Goal: Task Accomplishment & Management: Complete application form

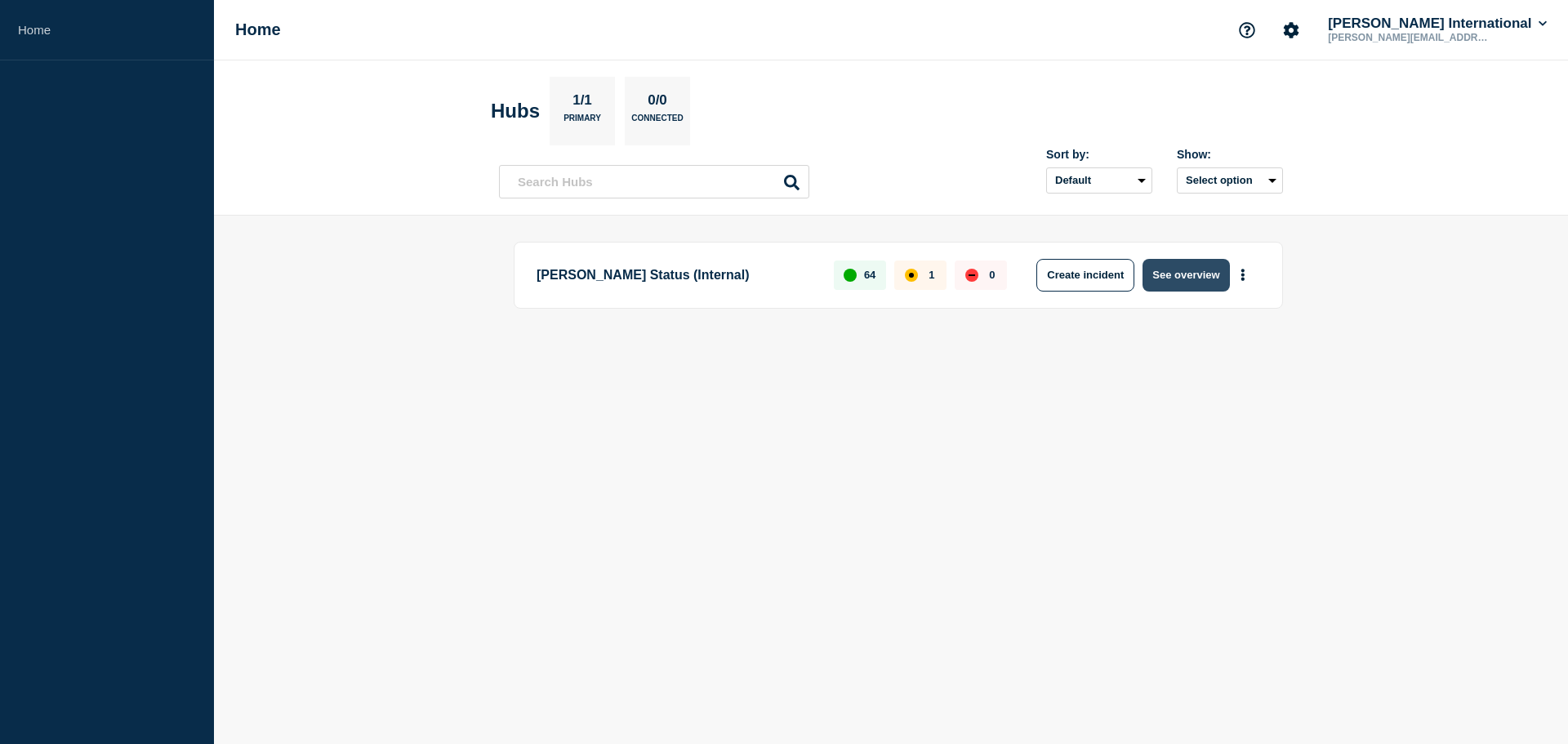
click at [1160, 281] on button "See overview" at bounding box center [1186, 275] width 87 height 33
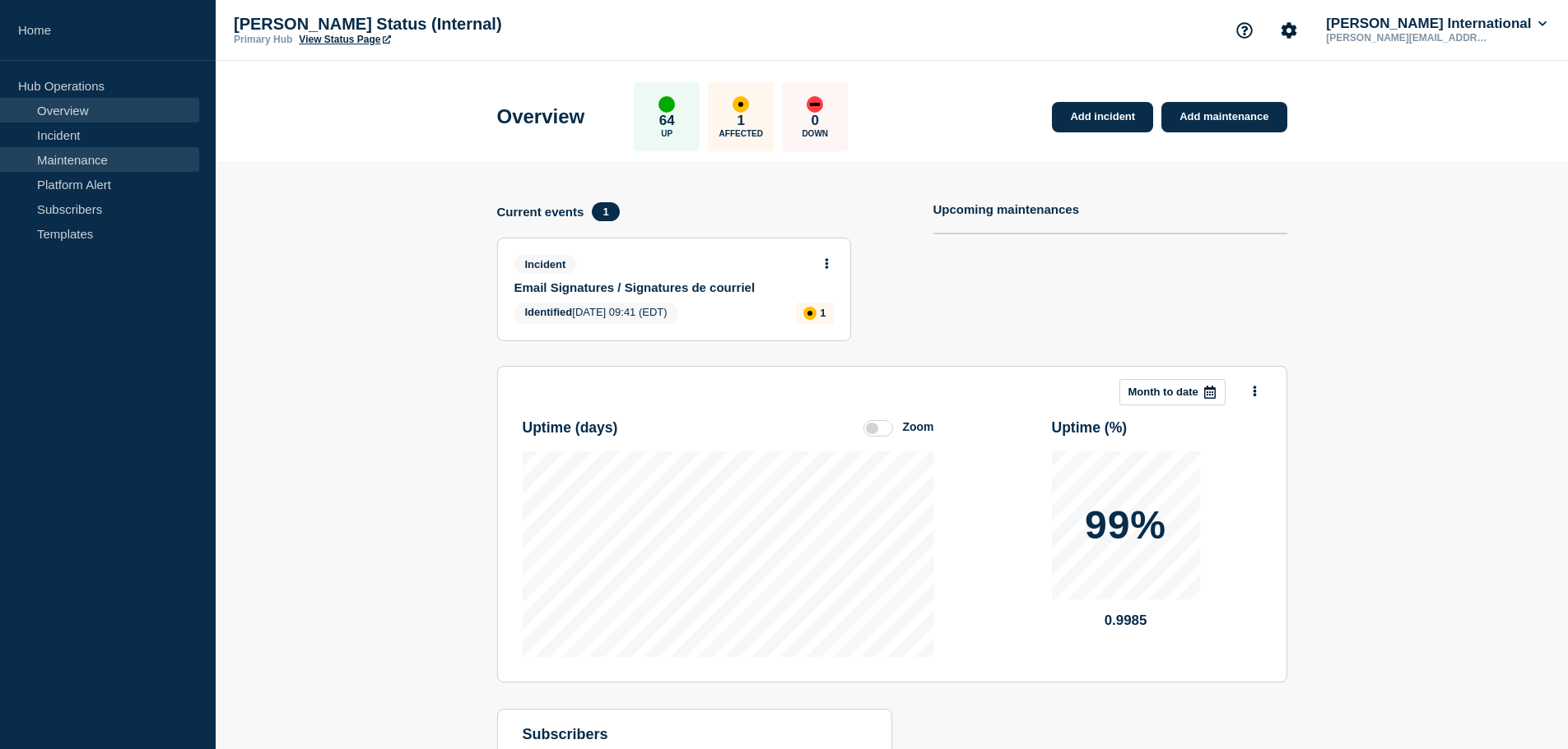
click at [77, 167] on link "Maintenance" at bounding box center [99, 159] width 199 height 25
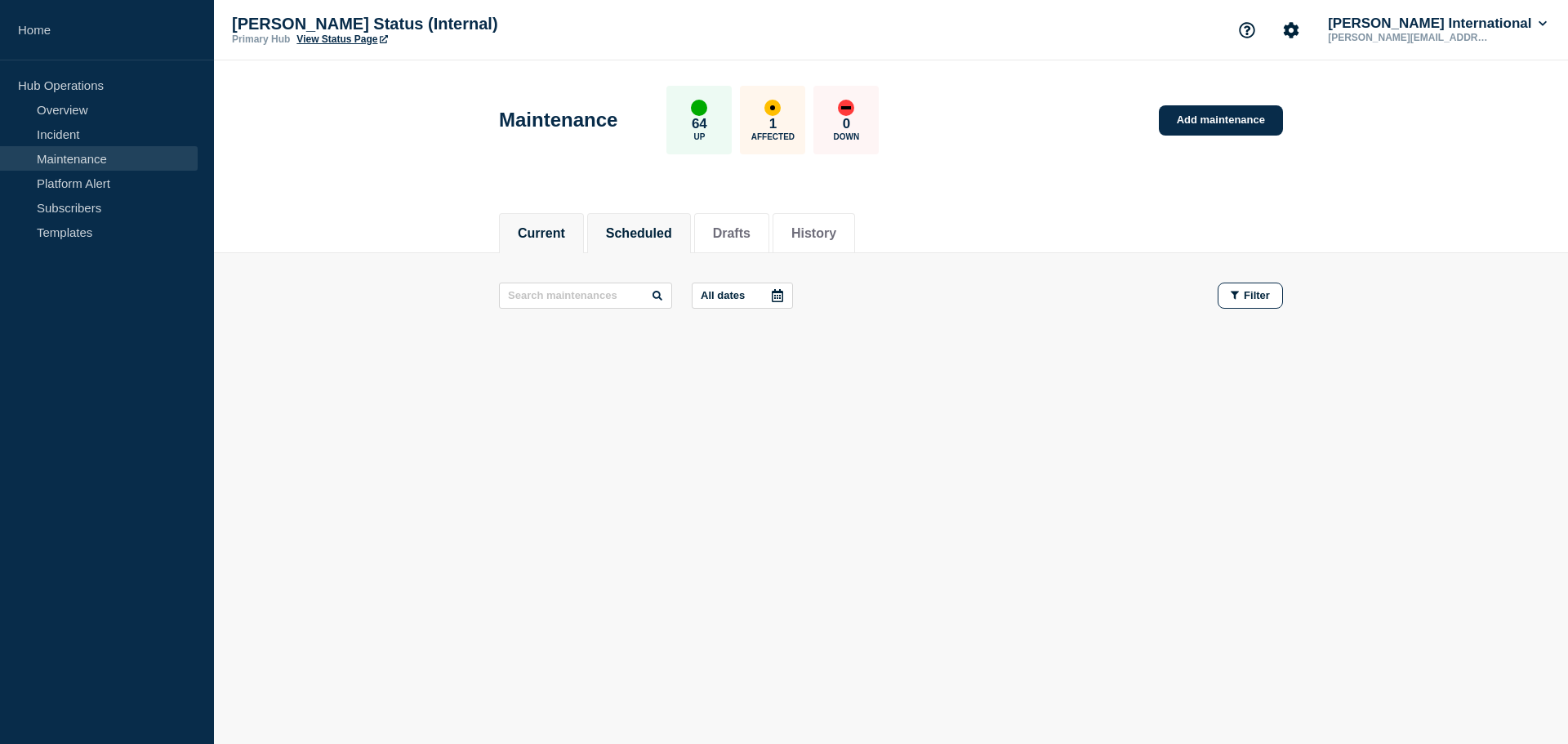
click at [654, 234] on button "Scheduled" at bounding box center [639, 234] width 66 height 15
click at [530, 231] on button "Current" at bounding box center [542, 234] width 48 height 15
click at [1202, 117] on link "Add maintenance" at bounding box center [1222, 120] width 124 height 30
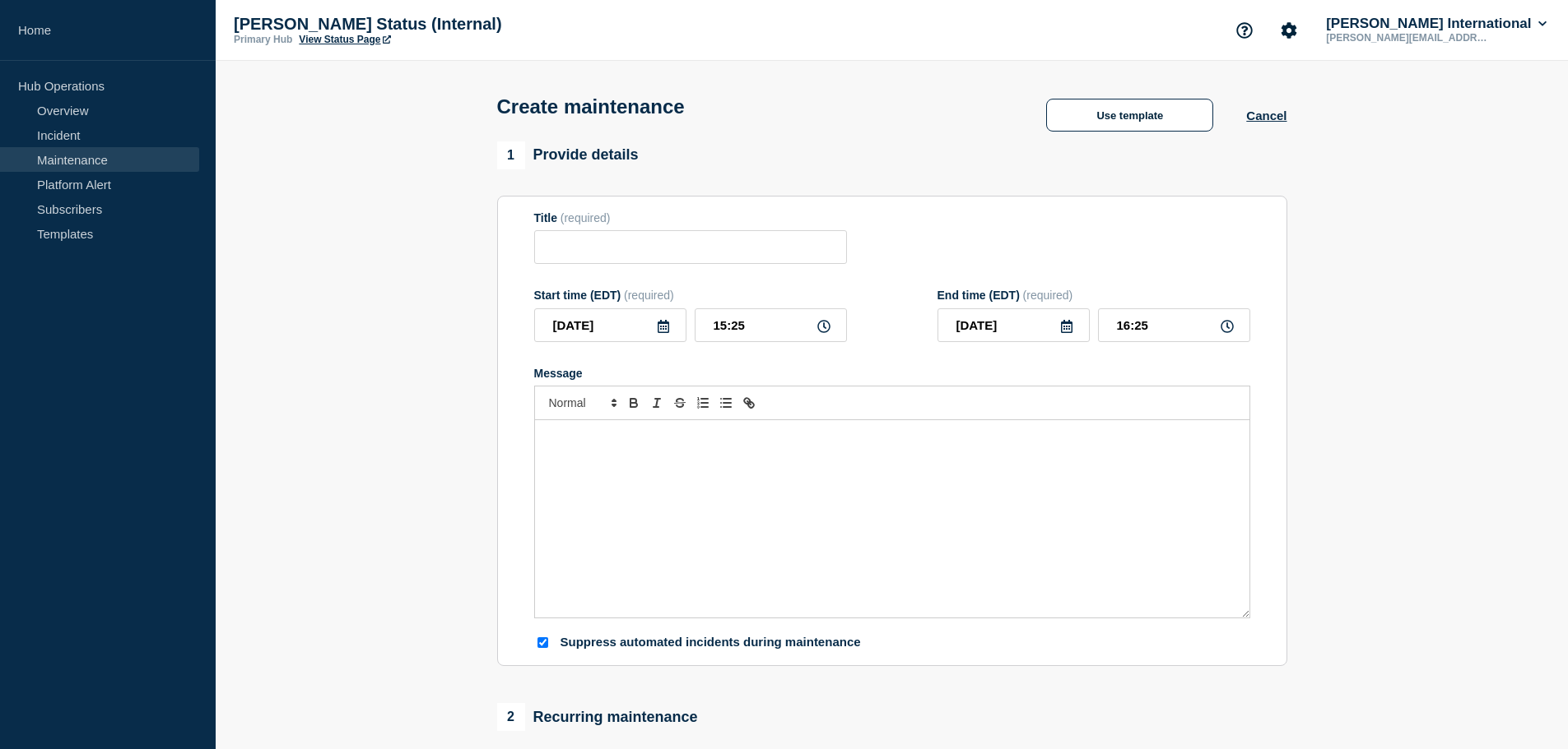
checkbox input "true"
click at [600, 242] on input "Title" at bounding box center [691, 247] width 313 height 34
click at [710, 247] on input "CargoWise Up" at bounding box center [691, 247] width 313 height 34
type input "CargoWise Upgrade"
click at [703, 518] on div "Message" at bounding box center [892, 519] width 714 height 198
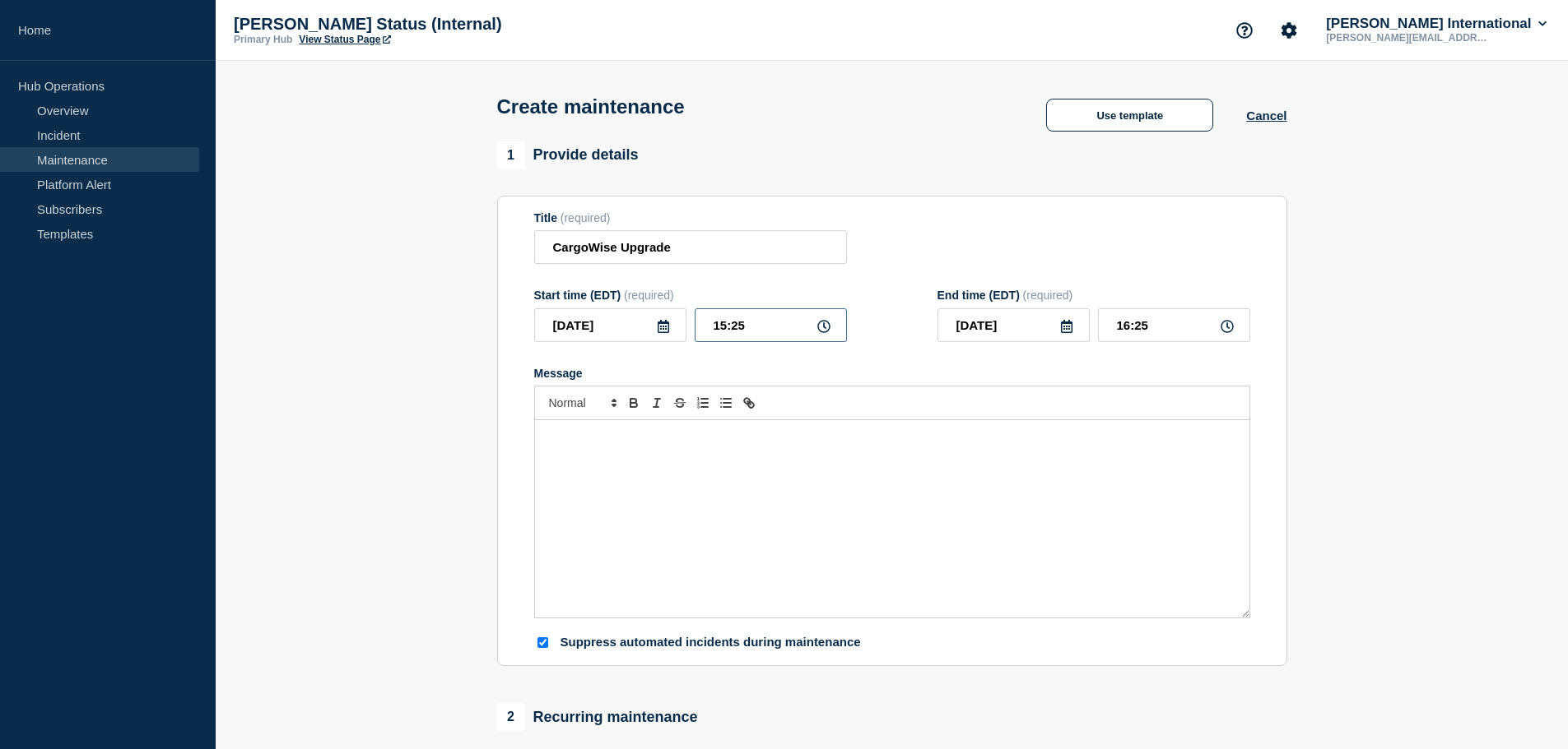
drag, startPoint x: 749, startPoint y: 326, endPoint x: 603, endPoint y: 284, distance: 151.9
click at [610, 313] on div "2025-09-22 15:25" at bounding box center [691, 325] width 313 height 34
type input "18:30"
drag, startPoint x: 1179, startPoint y: 327, endPoint x: 931, endPoint y: 283, distance: 251.9
click at [928, 288] on form "Title (required) CargoWise Upgrade Start time (EDT) (required) 2025-09-22 18:30…" at bounding box center [892, 432] width 716 height 440
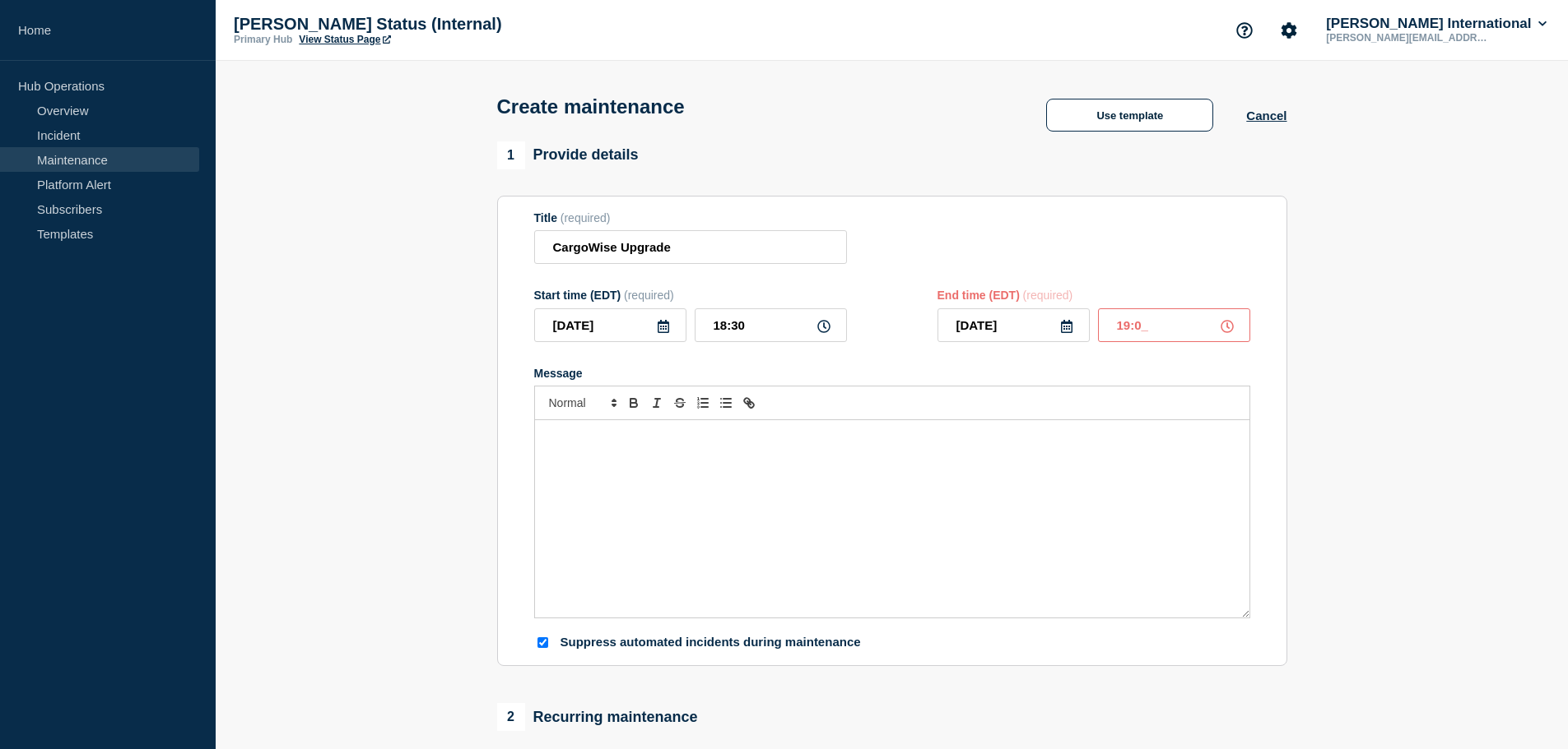
type input "19:00"
click at [944, 574] on div "Message" at bounding box center [892, 519] width 714 height 198
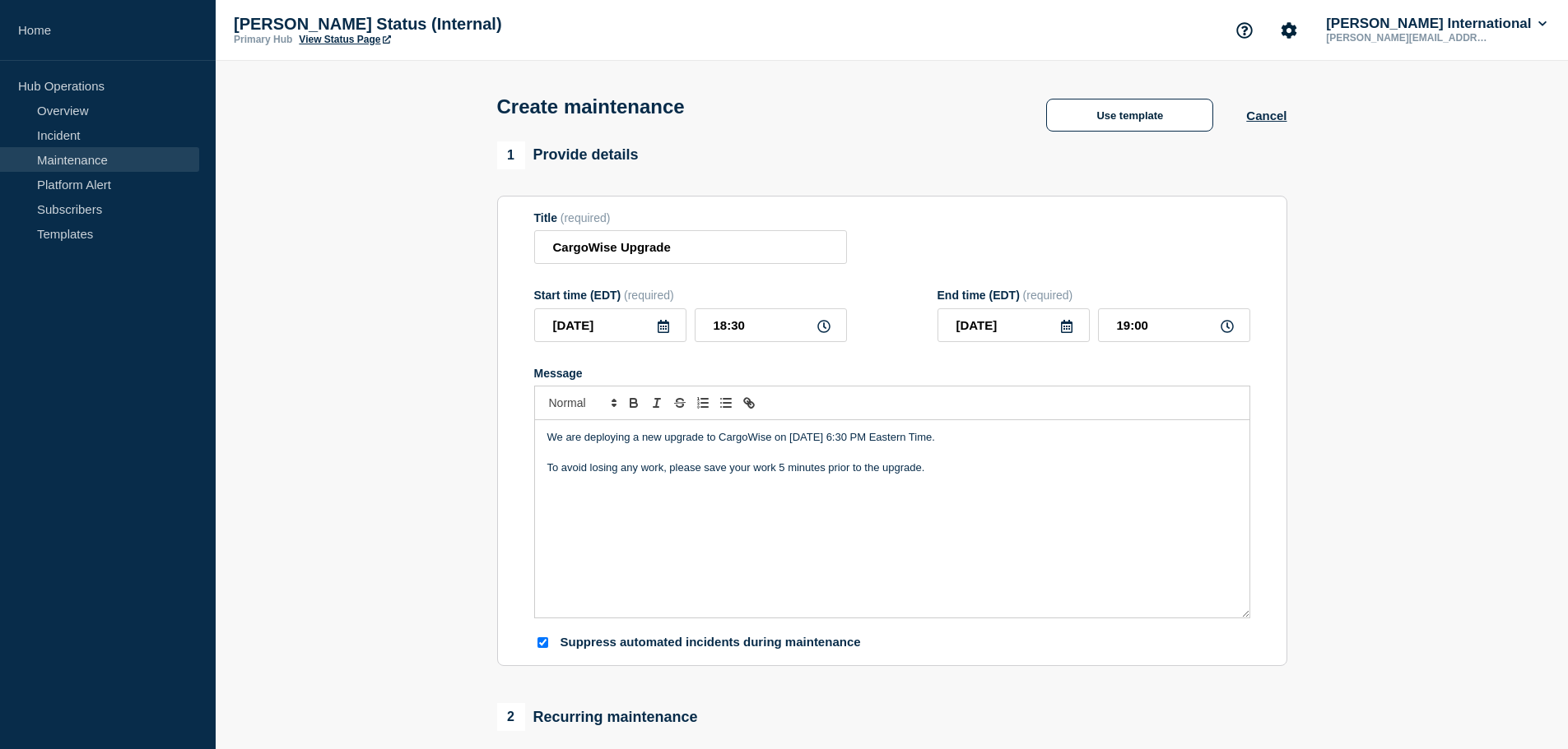
click at [1053, 432] on div "We are deploying a new upgrade to CargoWise on September 22nd 6:30 PM Eastern T…" at bounding box center [892, 519] width 714 height 198
click at [871, 440] on p "We are deploying a new upgrade to CargoWise on September 22nd 6:30 PM Eastern T…" at bounding box center [892, 438] width 690 height 15
click at [995, 483] on div "We are deploying a new upgrade to CargoWise on September 22nd at 6:30 PM Easter…" at bounding box center [892, 519] width 714 height 198
click at [719, 444] on p "We are deploying a new upgrade to CargoWise on September 22nd at 6:30 PM Easter…" at bounding box center [892, 438] width 690 height 15
click at [796, 444] on p "We are deploying a new upgrade to our CargoWise on September 22nd at 6:30 PM Ea…" at bounding box center [892, 438] width 690 height 15
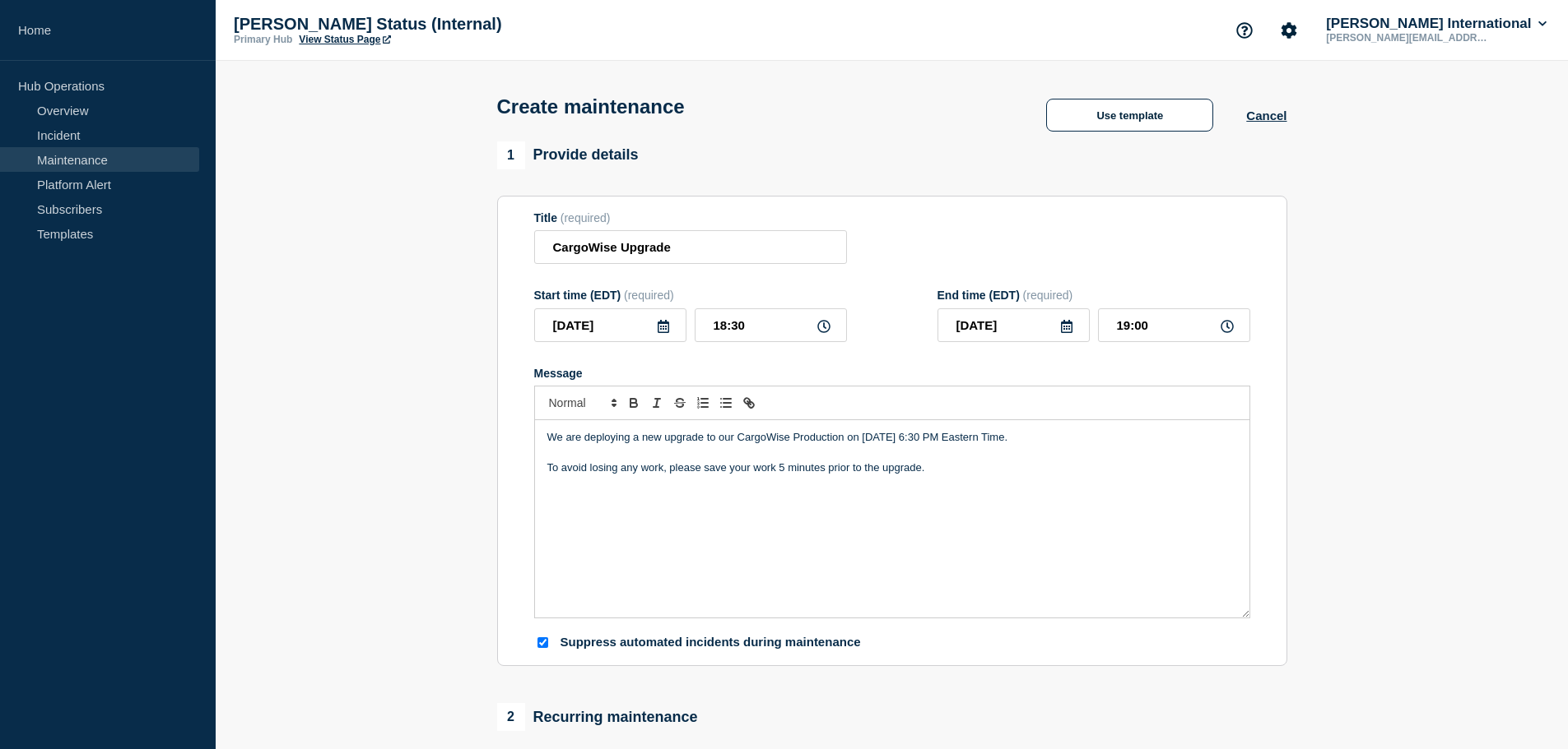
click at [1028, 485] on div "We are deploying a new upgrade to our CargoWise Production on September 22nd at…" at bounding box center [892, 519] width 714 height 198
click at [806, 445] on p "We are deploying a new upgrade to our CargoWise Production on September 22nd at…" at bounding box center [892, 438] width 690 height 15
click at [1060, 483] on div "We are deploying a new upgrade to our CargoWise environment on September 22nd a…" at bounding box center [892, 519] width 714 height 198
click at [726, 438] on p "We are deploying a new upgrade to our CargoWise environment on September 22nd a…" at bounding box center [892, 438] width 690 height 15
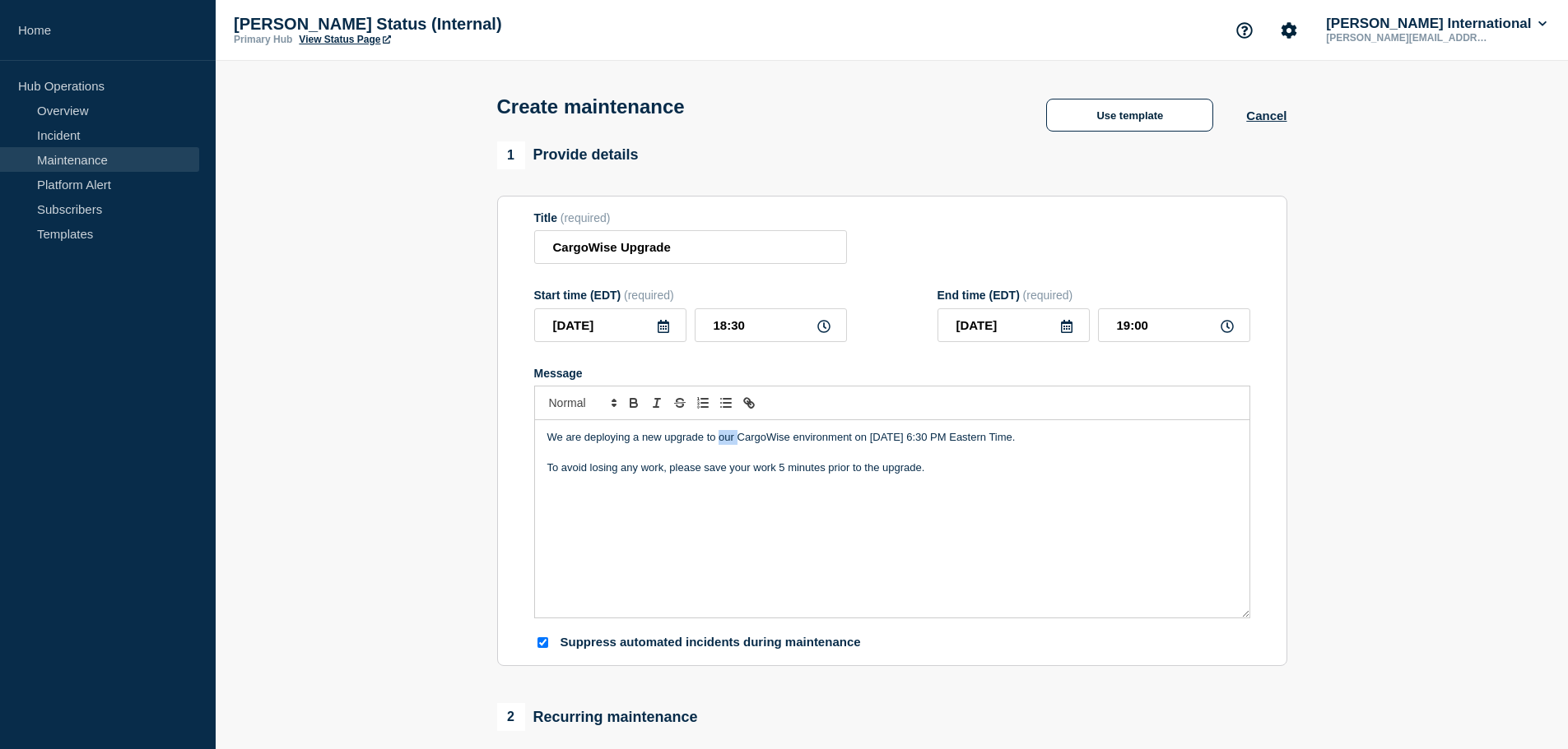
click at [726, 438] on p "We are deploying a new upgrade to our CargoWise environment on September 22nd a…" at bounding box center [892, 438] width 690 height 15
click at [807, 445] on p "We are deploying a new upgrade to CargoWise environment on September 22nd at 6:…" at bounding box center [892, 438] width 690 height 15
click at [1008, 487] on div "We are deploying a new upgrade to CargoWise on September 22nd at 6:30 PM Easter…" at bounding box center [892, 519] width 714 height 198
click at [542, 464] on div "We are deploying a new upgrade to CargoWise on September 22nd at 6:30 PM Easter…" at bounding box center [892, 519] width 714 height 198
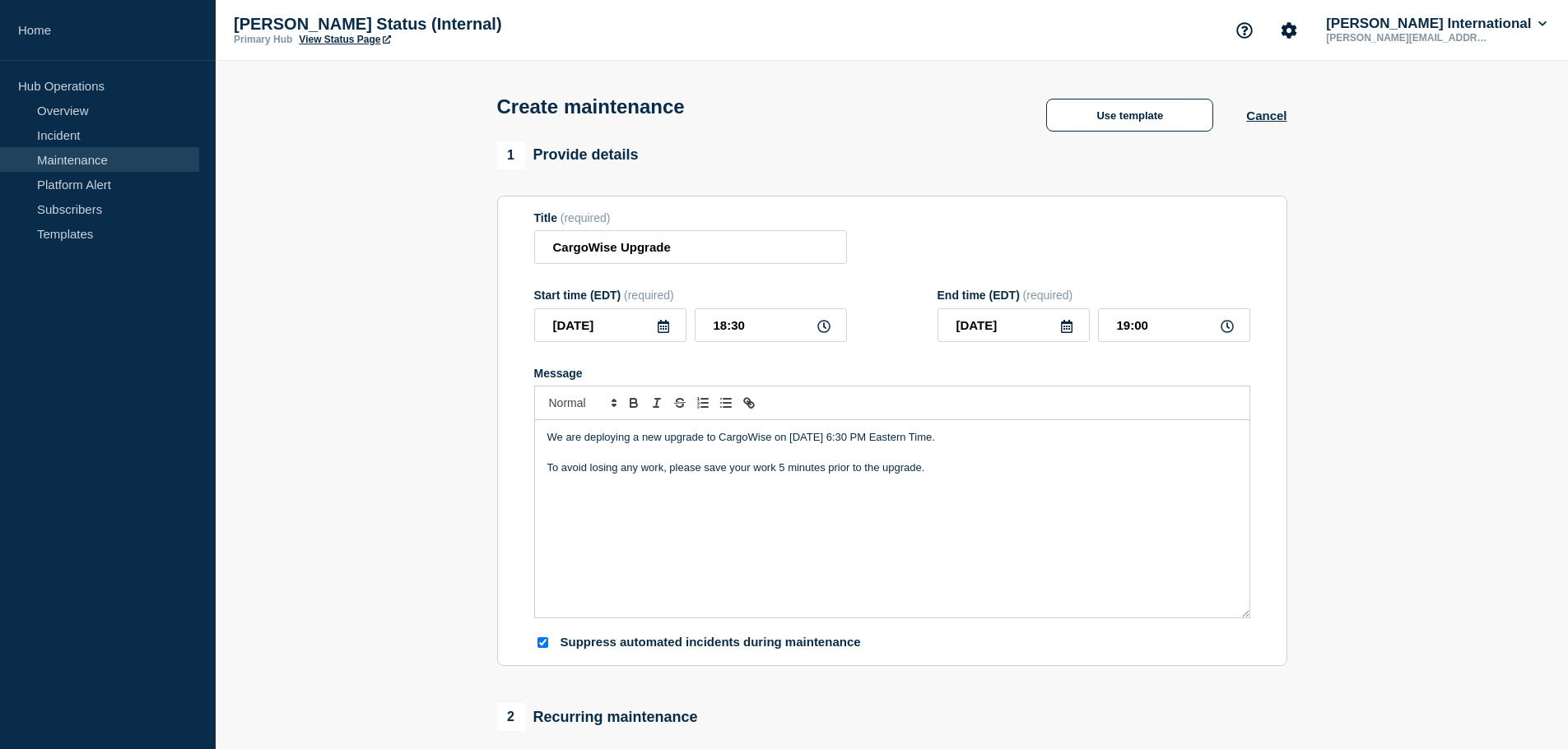
click at [543, 469] on div "We are deploying a new upgrade to CargoWise on September 22nd at 6:30 PM Easter…" at bounding box center [892, 519] width 714 height 198
drag, startPoint x: 789, startPoint y: 439, endPoint x: 870, endPoint y: 438, distance: 81.0
click at [870, 438] on p "We are deploying a new upgrade to CargoWise on September 22nd at 6:30 PM Easter…" at bounding box center [892, 438] width 690 height 15
copy p "September 22nd"
click at [827, 468] on p "The system will be unavailable for 10-15 minutes between To avoid losing any wo…" at bounding box center [892, 468] width 690 height 15
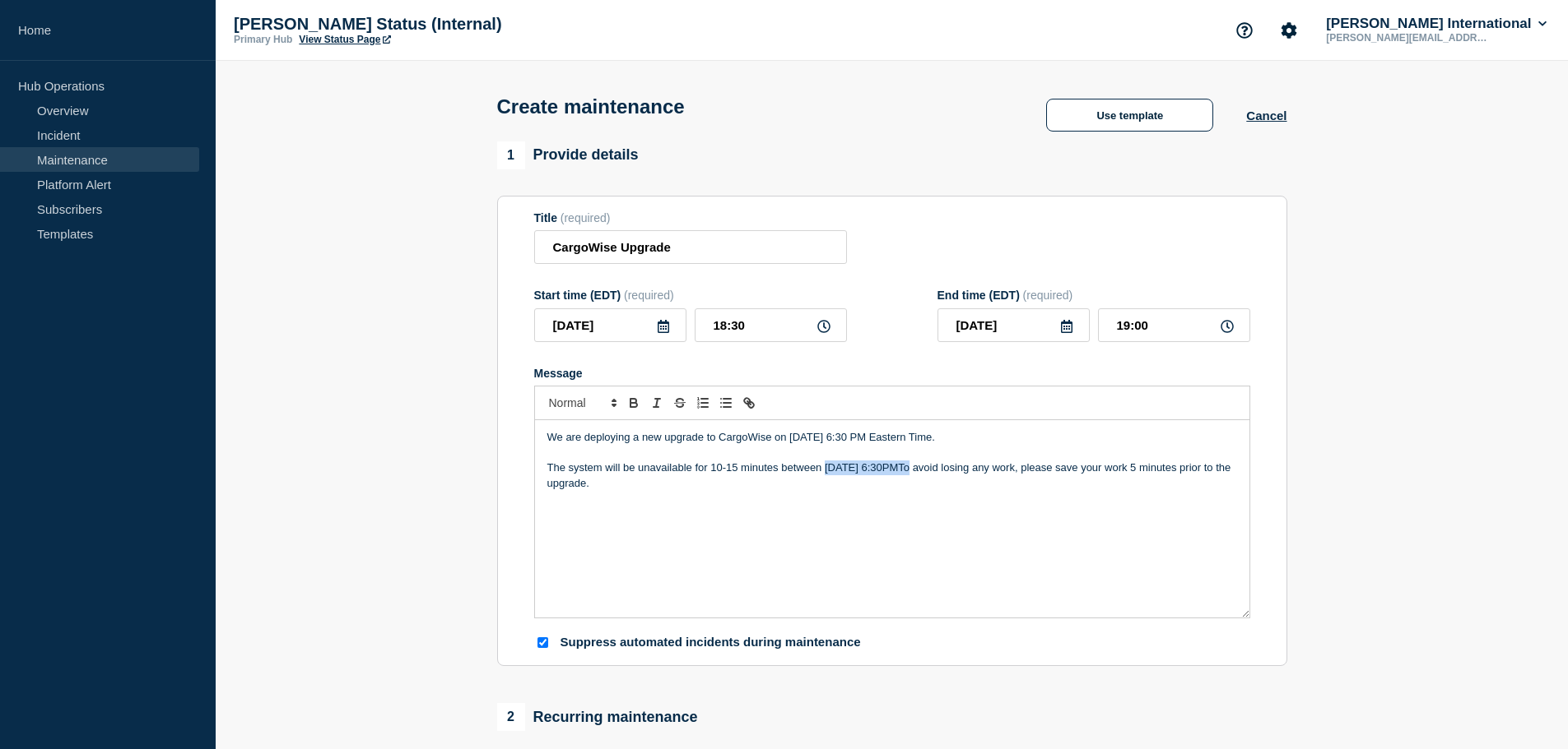
drag, startPoint x: 827, startPoint y: 471, endPoint x: 909, endPoint y: 471, distance: 82.0
click at [909, 471] on p "The system will be unavailable for 10-15 minutes between September 22nd 6:30PMT…" at bounding box center [892, 476] width 690 height 30
click at [864, 469] on p "The system will be unavailable for 10-15 minutes between 6:30PMTo avoid losing …" at bounding box center [892, 476] width 690 height 30
click at [710, 467] on p "The system will be unavailable for 10-15 minutes between 6:30PM to 7:00 PM East…" at bounding box center [892, 476] width 690 height 30
click at [875, 468] on p "The system will be unavailable for about 10-15 minutes between 6:30PM to 7:00 P…" at bounding box center [892, 476] width 690 height 30
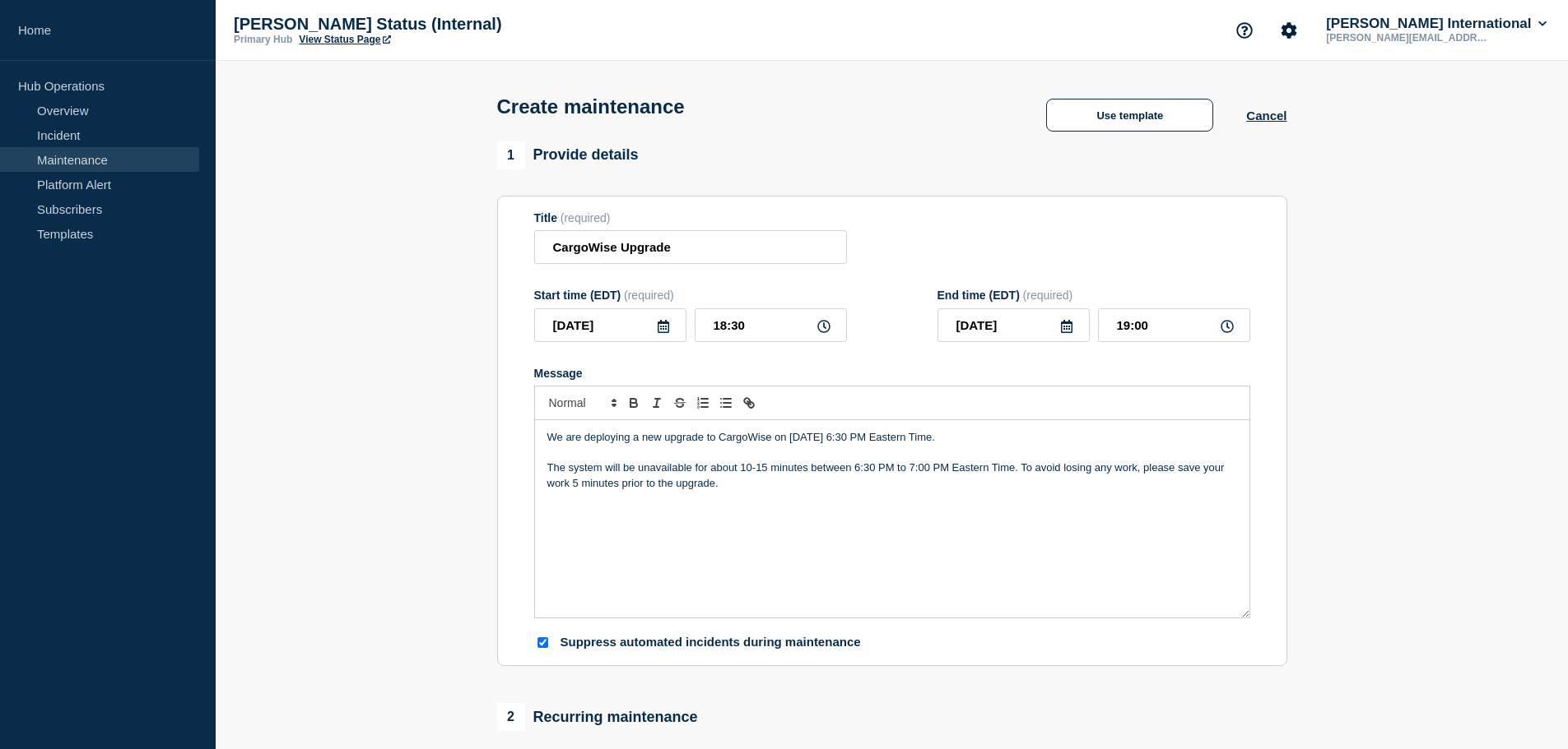
click at [889, 508] on div "We are deploying a new upgrade to CargoWise on September 22nd at 6:30 PM Easter…" at bounding box center [892, 519] width 714 height 198
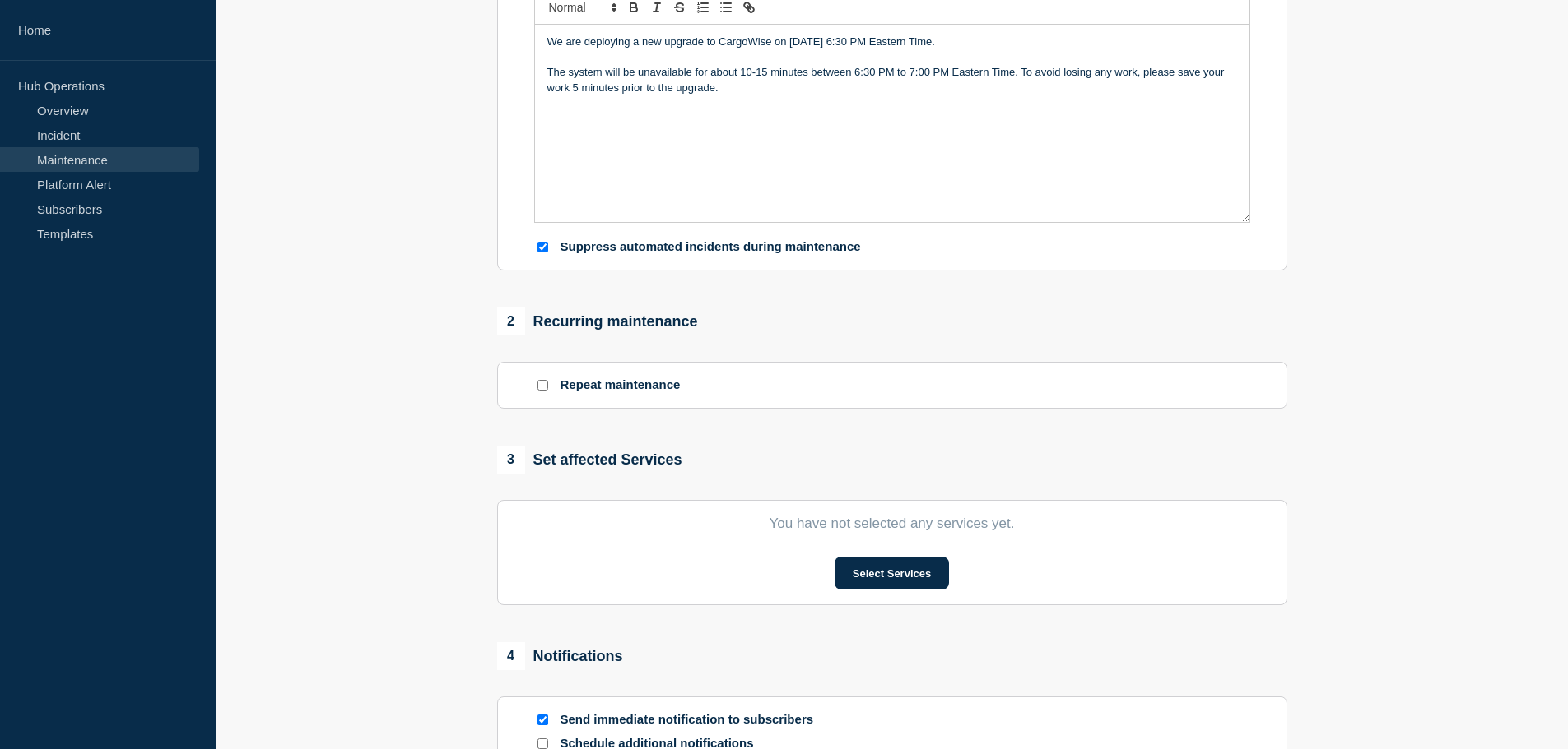
scroll to position [411, 0]
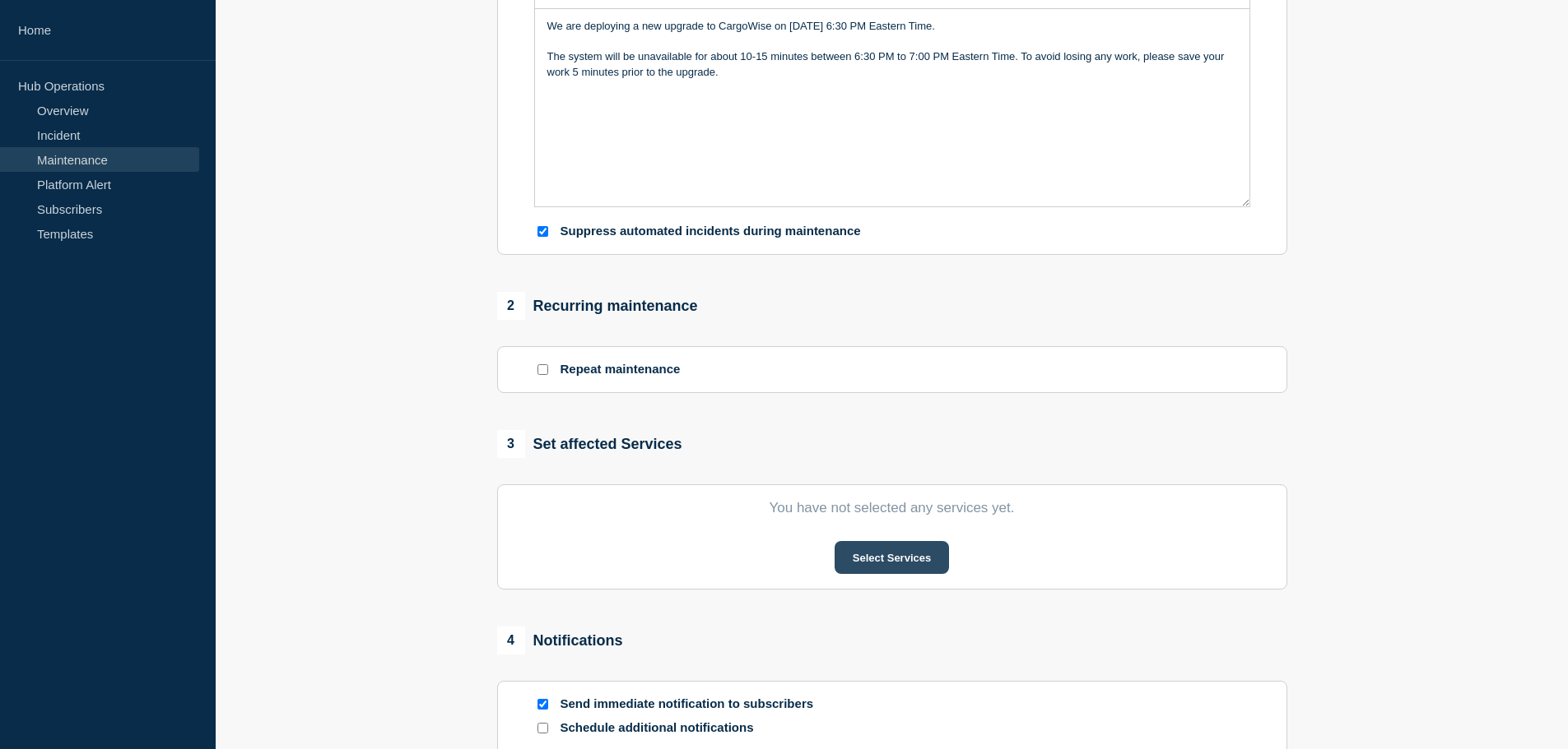
click at [920, 564] on button "Select Services" at bounding box center [892, 558] width 114 height 33
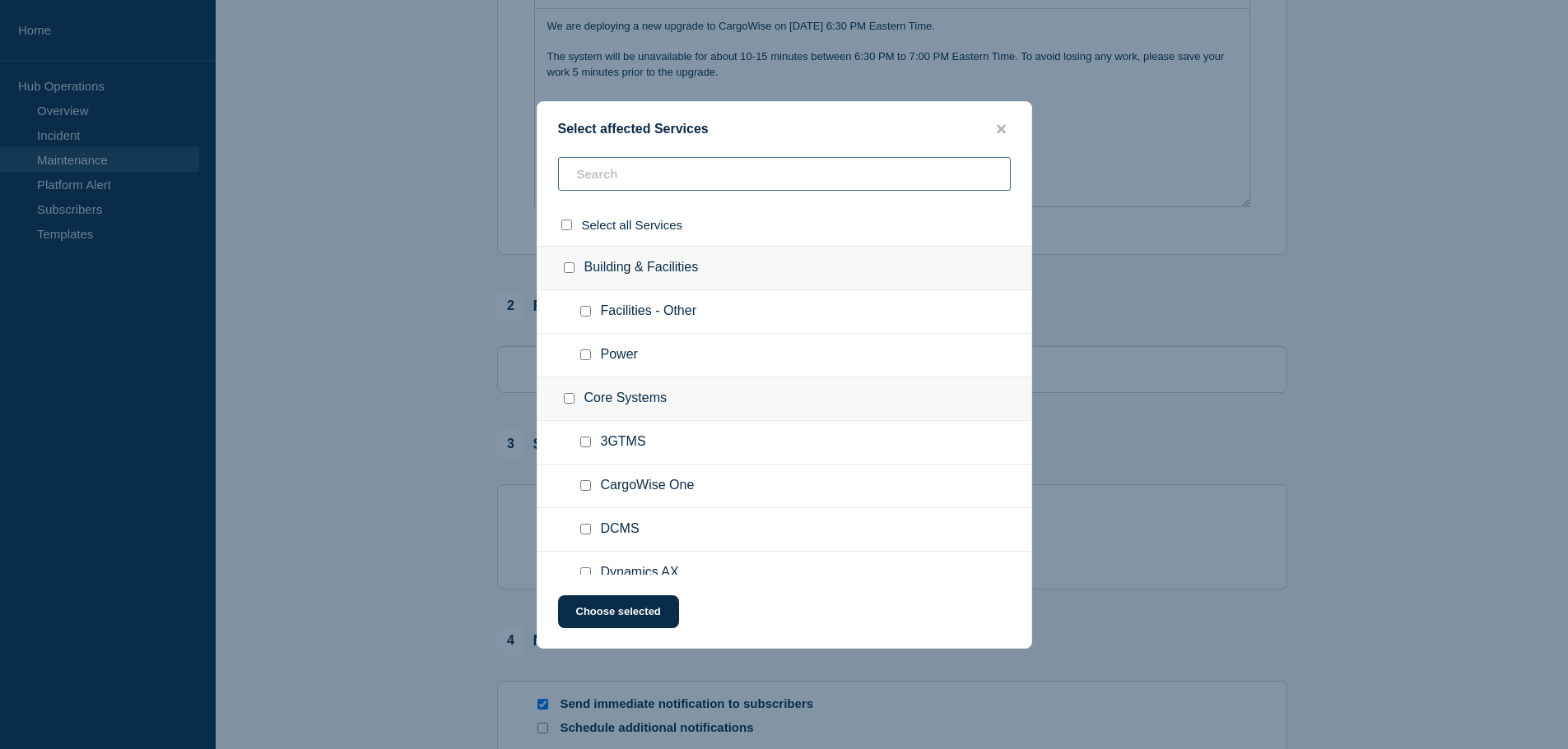
click at [651, 169] on input "text" at bounding box center [784, 174] width 453 height 34
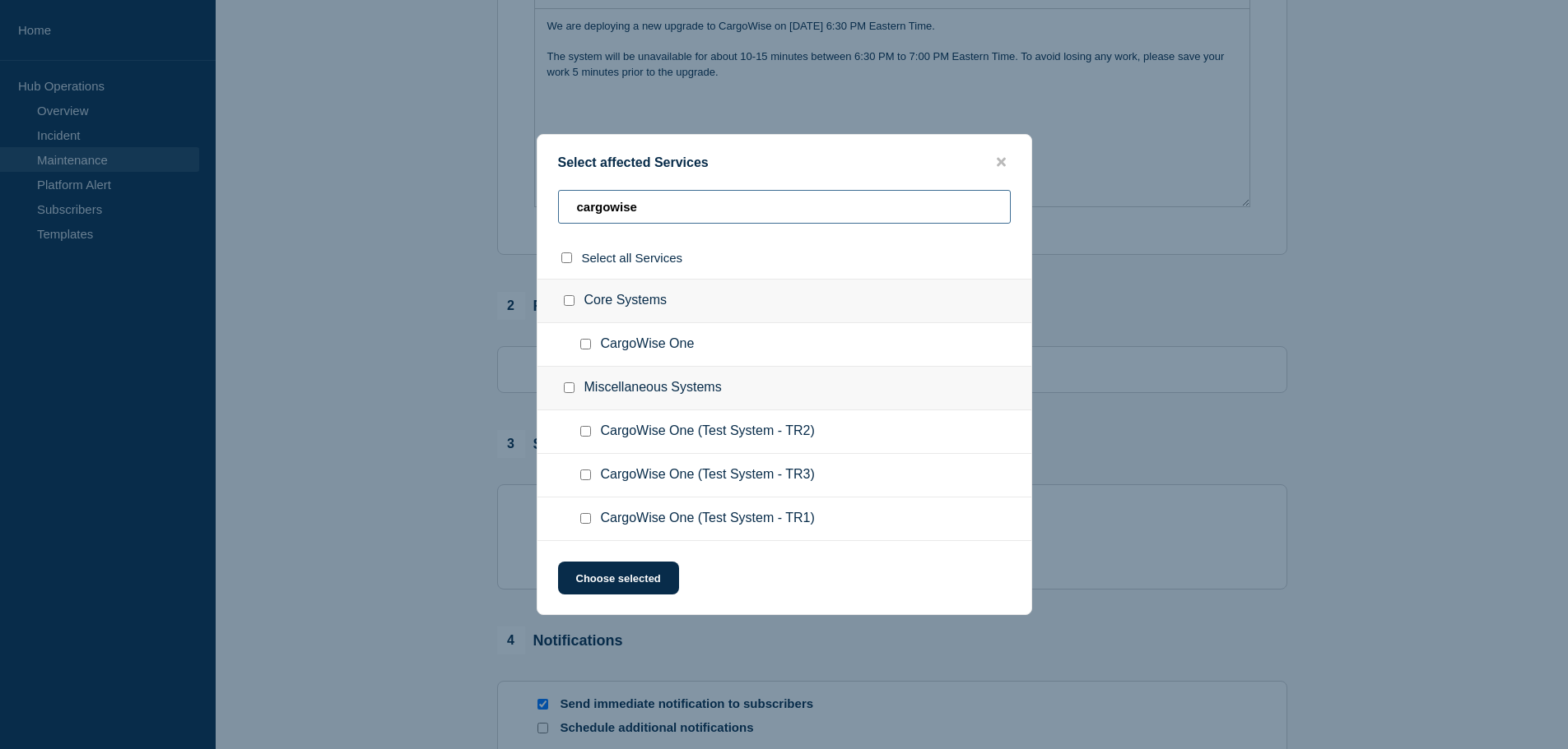
type input "cargowise"
click at [587, 348] on input "CargoWise One checkbox" at bounding box center [586, 344] width 11 height 11
checkbox input "true"
click at [616, 579] on button "Choose selected" at bounding box center [618, 579] width 121 height 33
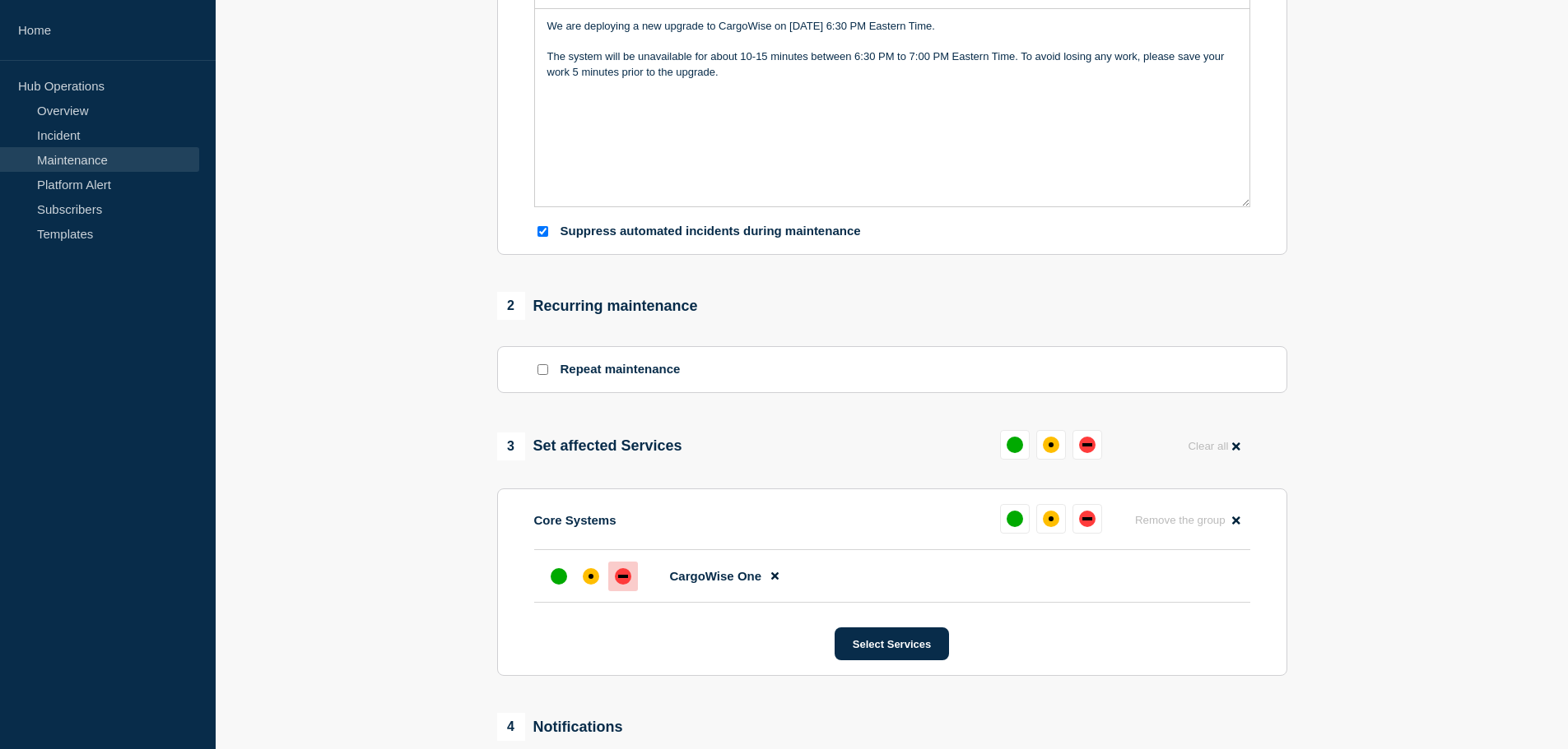
click at [630, 580] on div "down" at bounding box center [623, 577] width 17 height 17
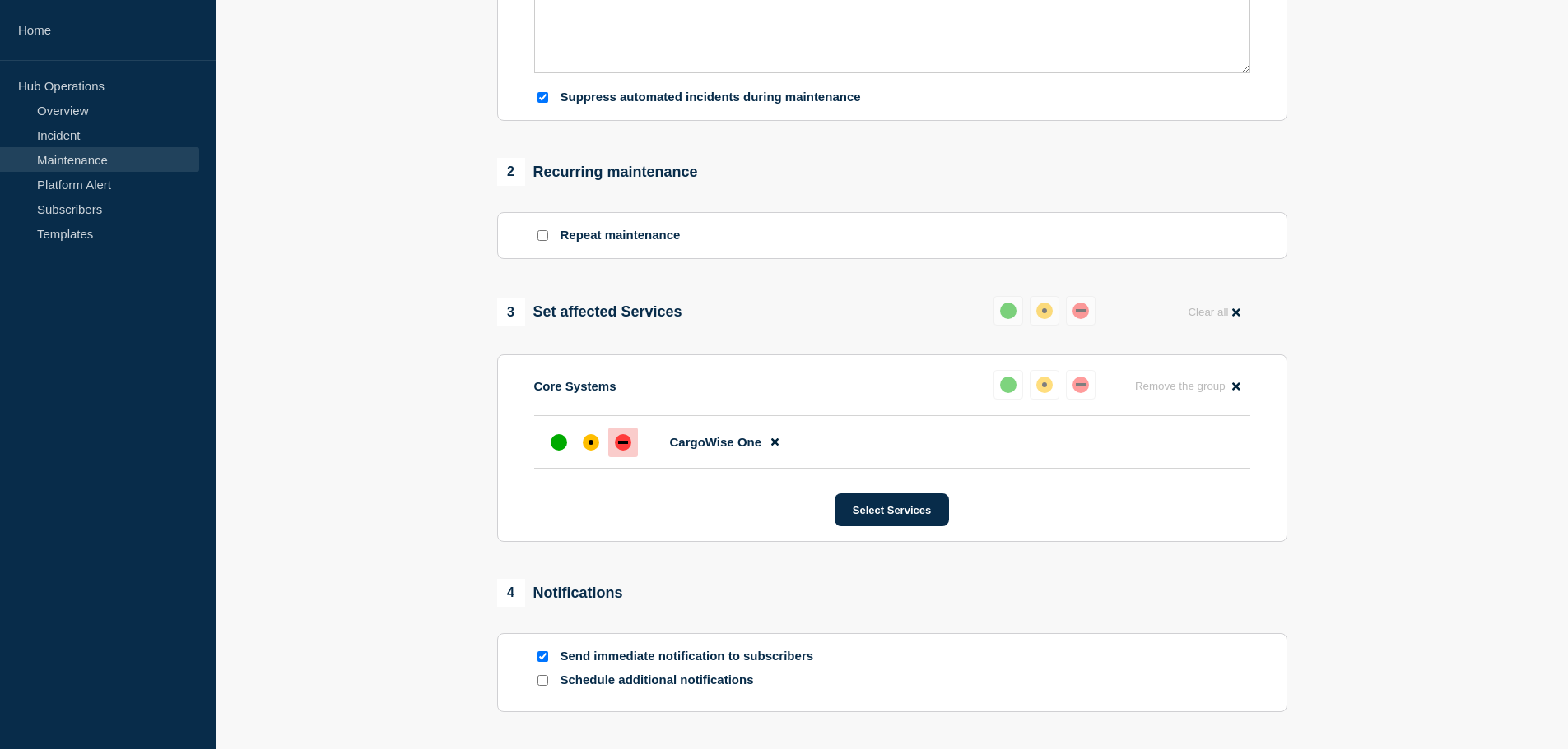
scroll to position [741, 0]
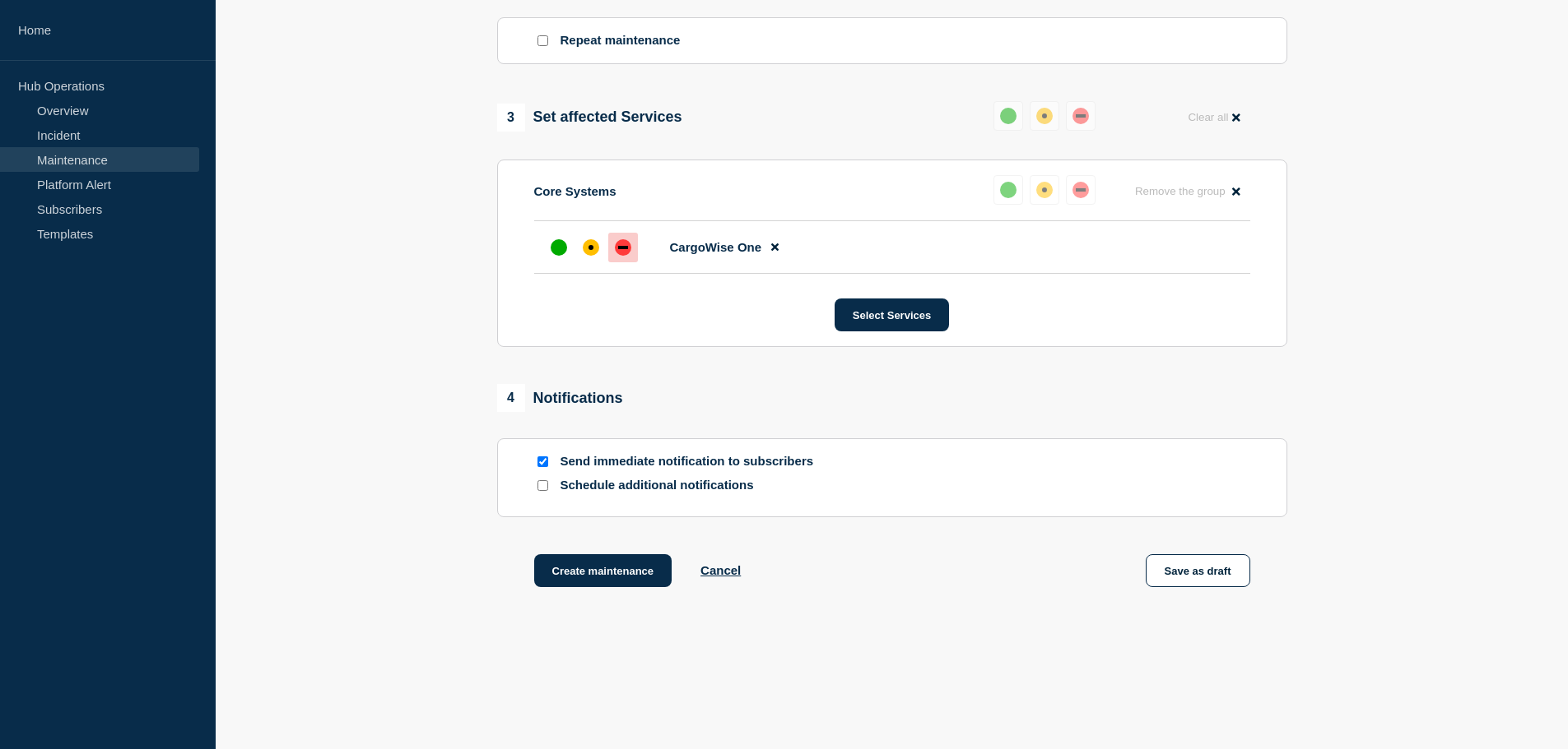
click at [547, 489] on input "Schedule additional notifications" at bounding box center [543, 486] width 11 height 11
checkbox input "true"
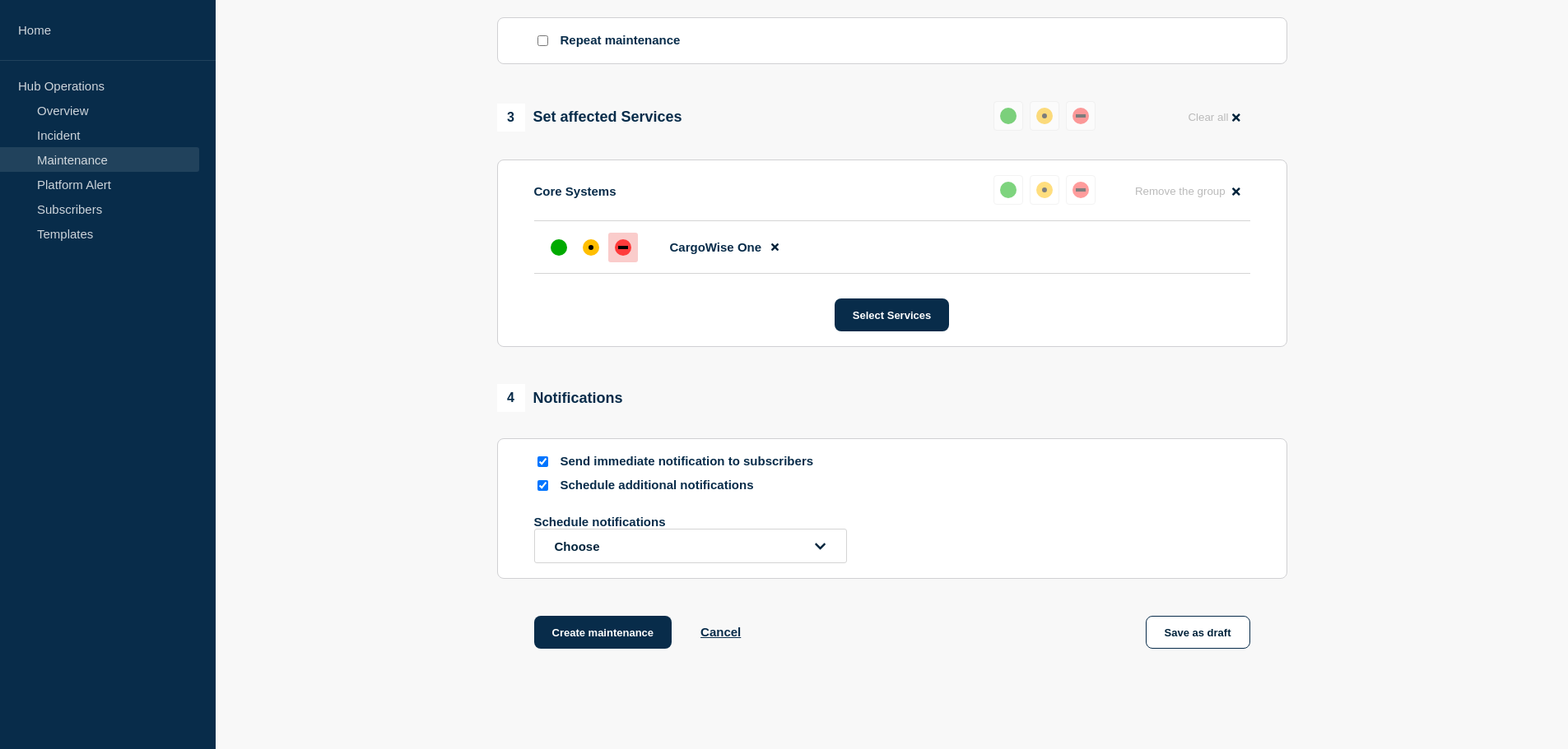
scroll to position [834, 0]
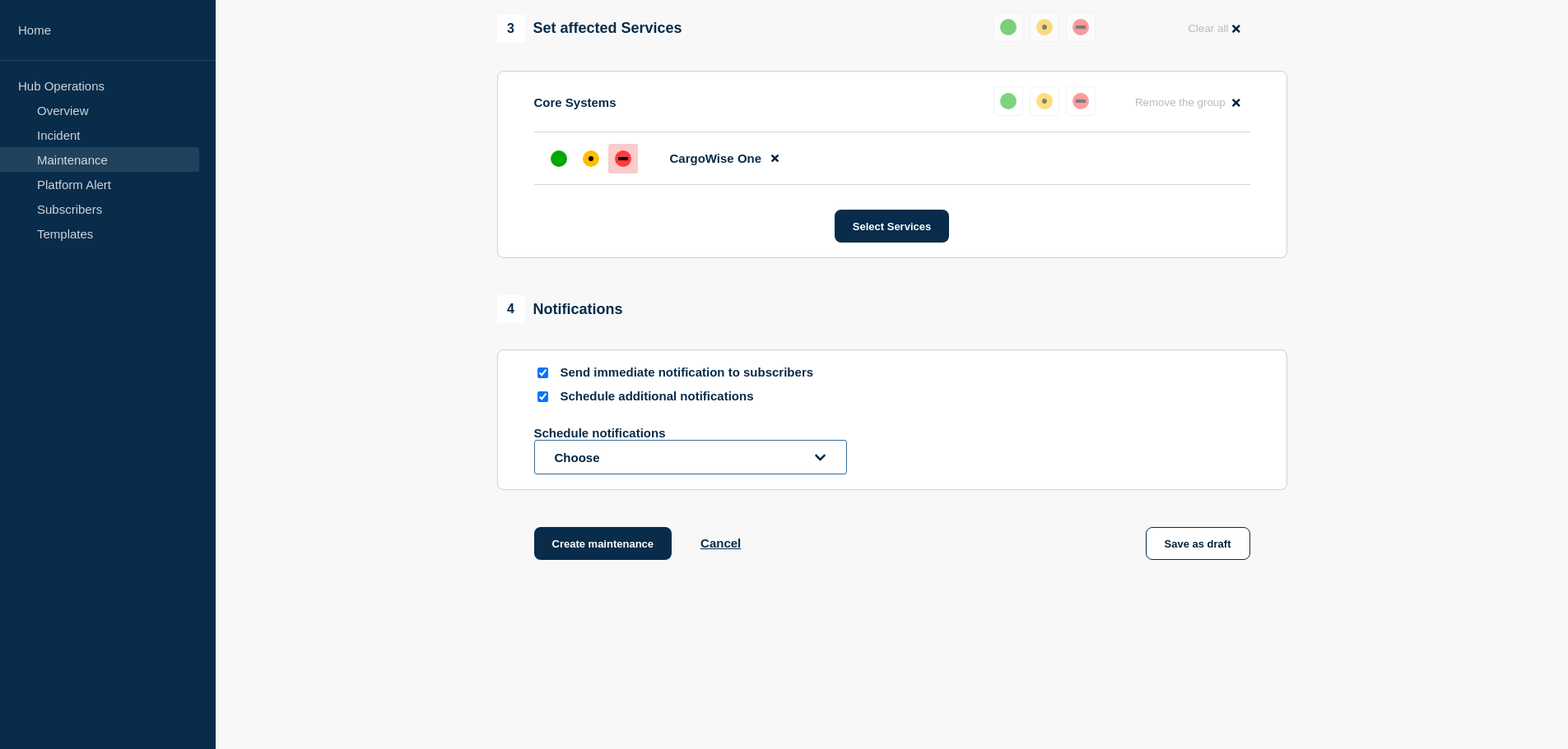
click at [703, 467] on button "Choose" at bounding box center [691, 457] width 313 height 35
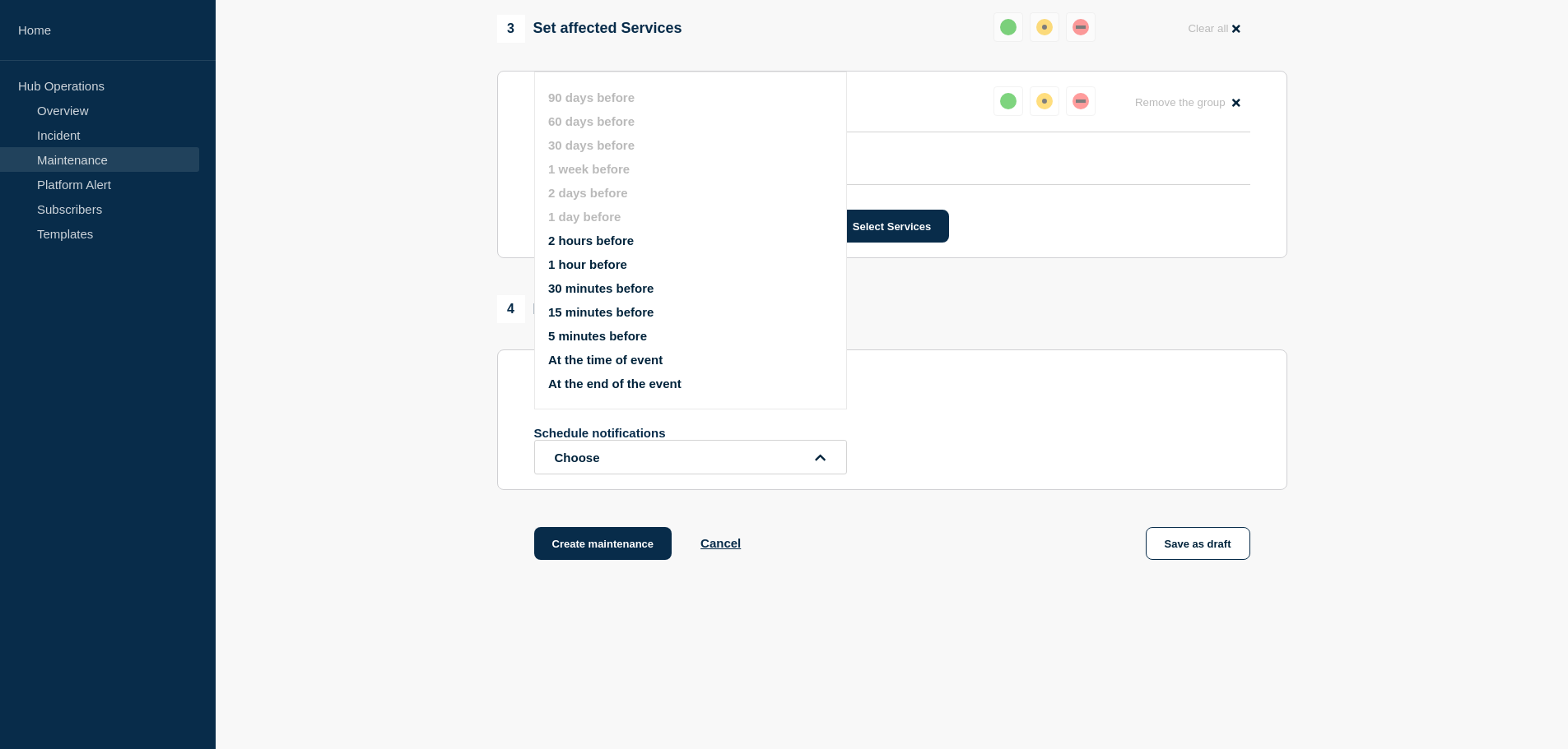
click at [587, 333] on button "5 minutes before" at bounding box center [597, 336] width 99 height 14
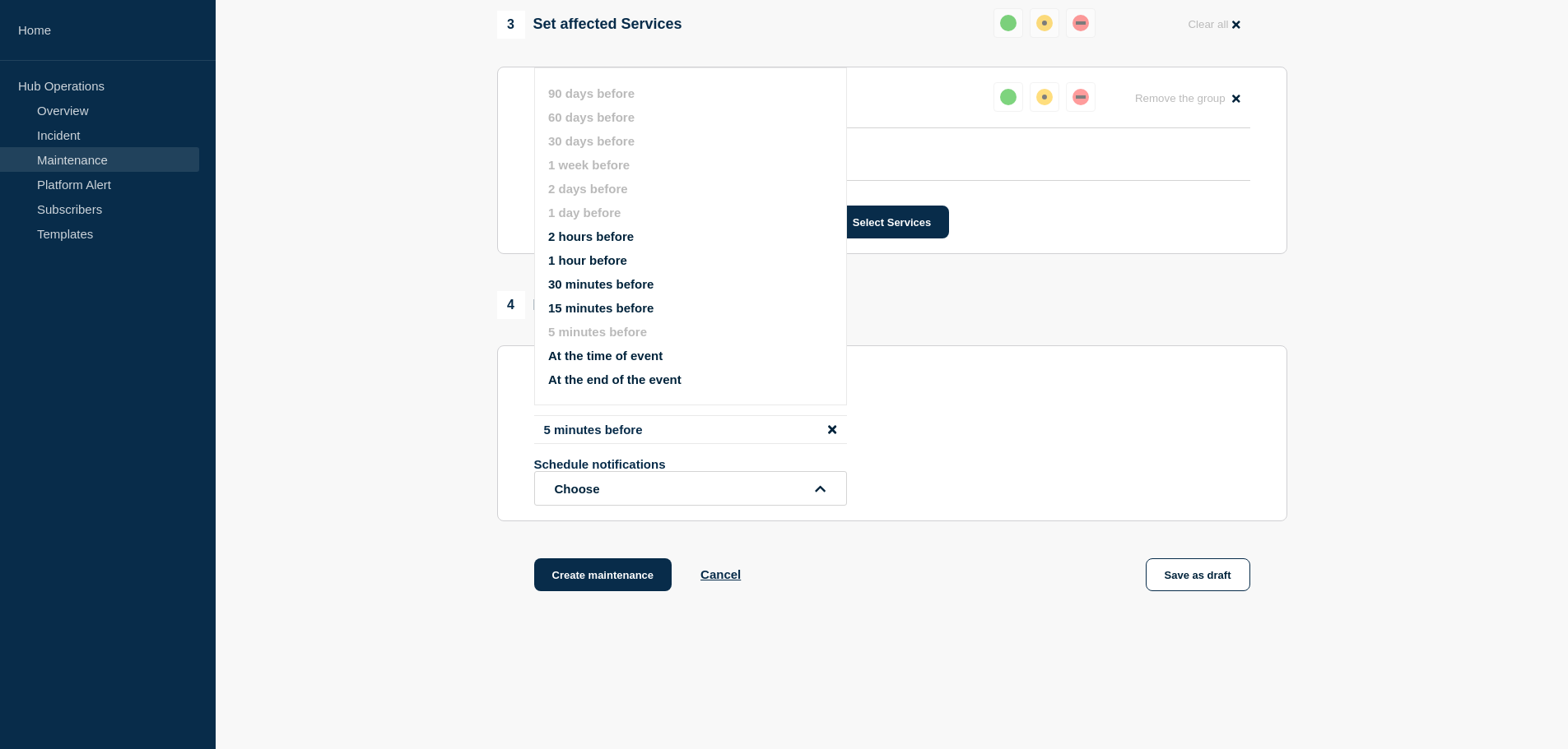
click at [586, 259] on button "1 hour before" at bounding box center [587, 259] width 79 height 14
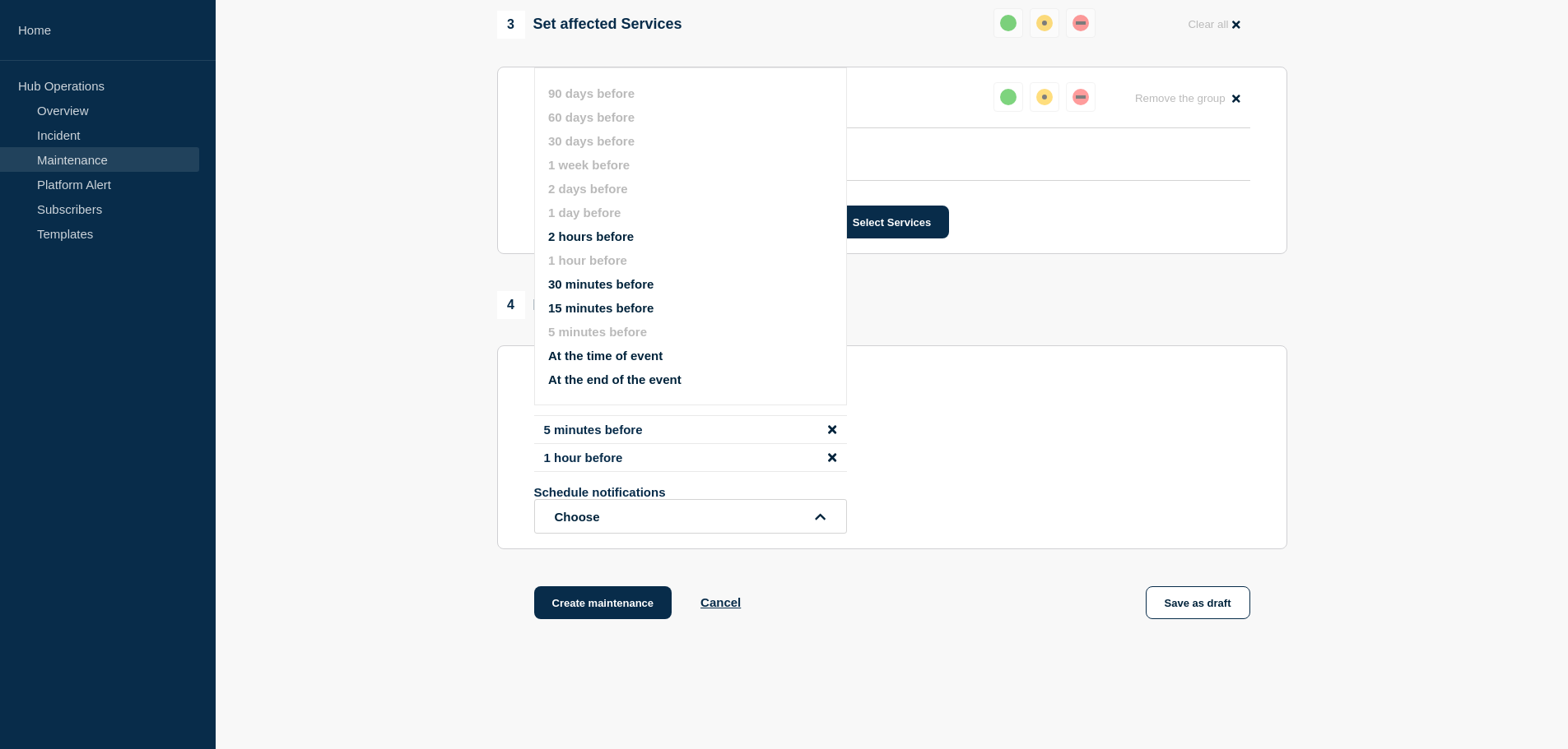
click at [610, 287] on button "30 minutes before" at bounding box center [600, 283] width 105 height 14
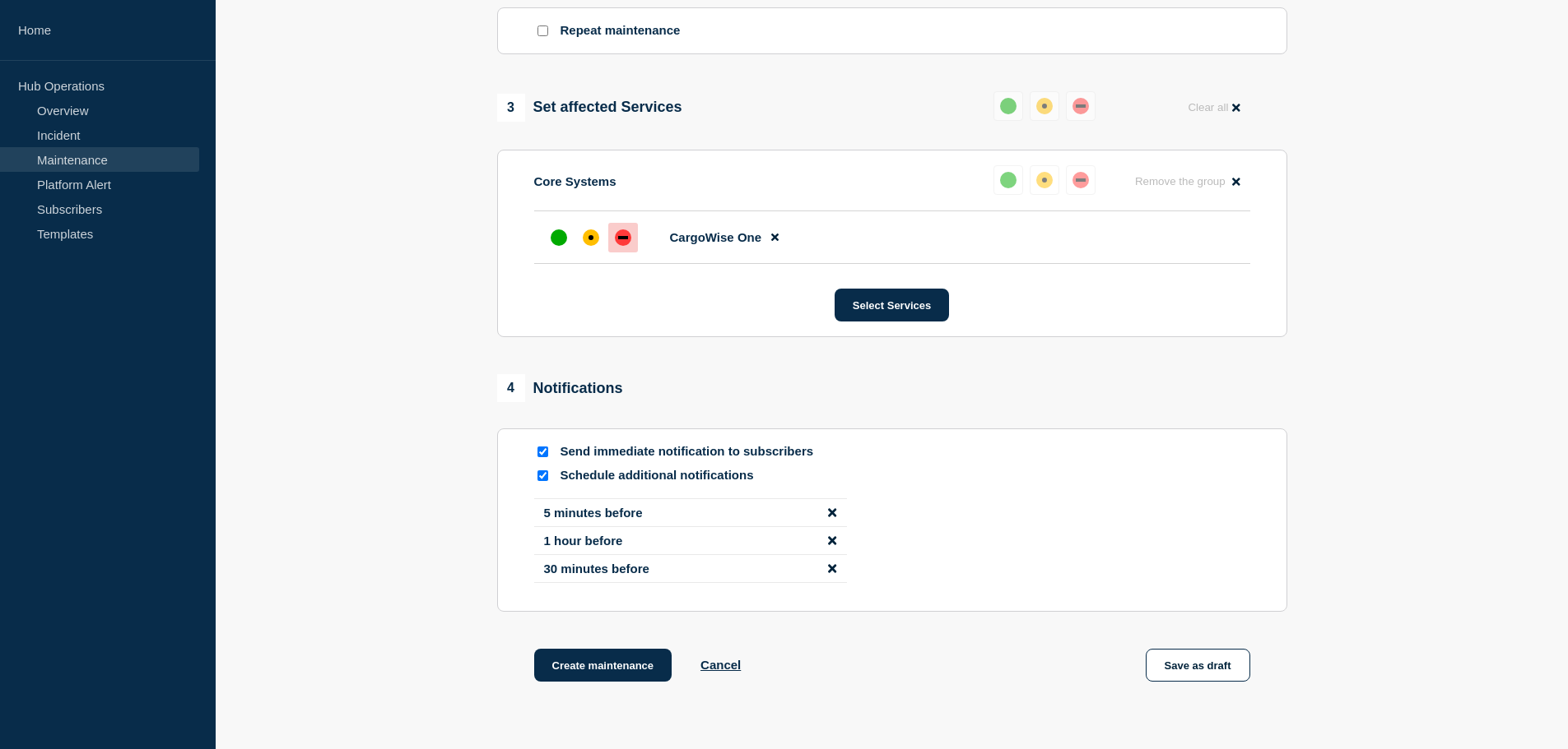
scroll to position [876, 0]
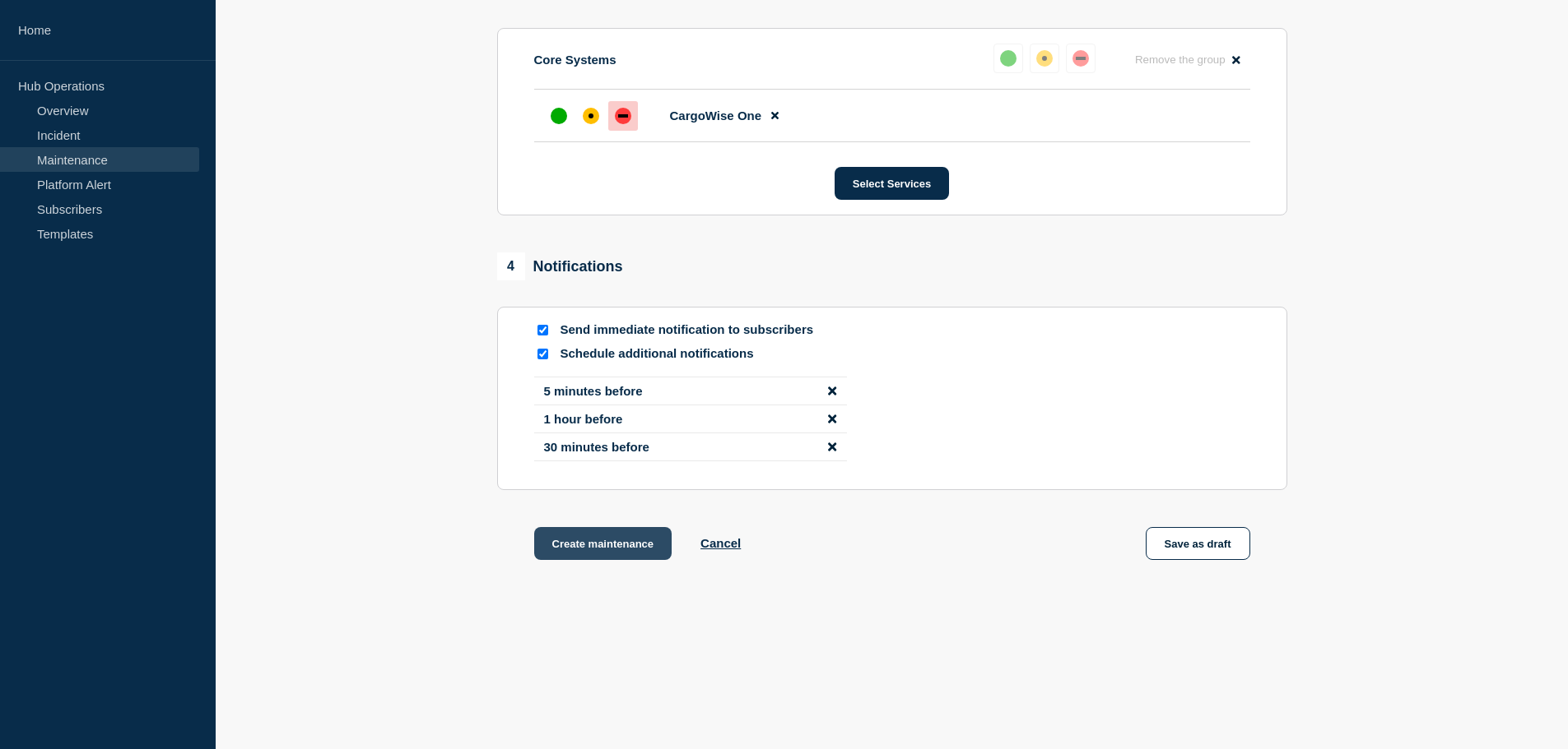
click at [618, 551] on button "Create maintenance" at bounding box center [603, 544] width 138 height 33
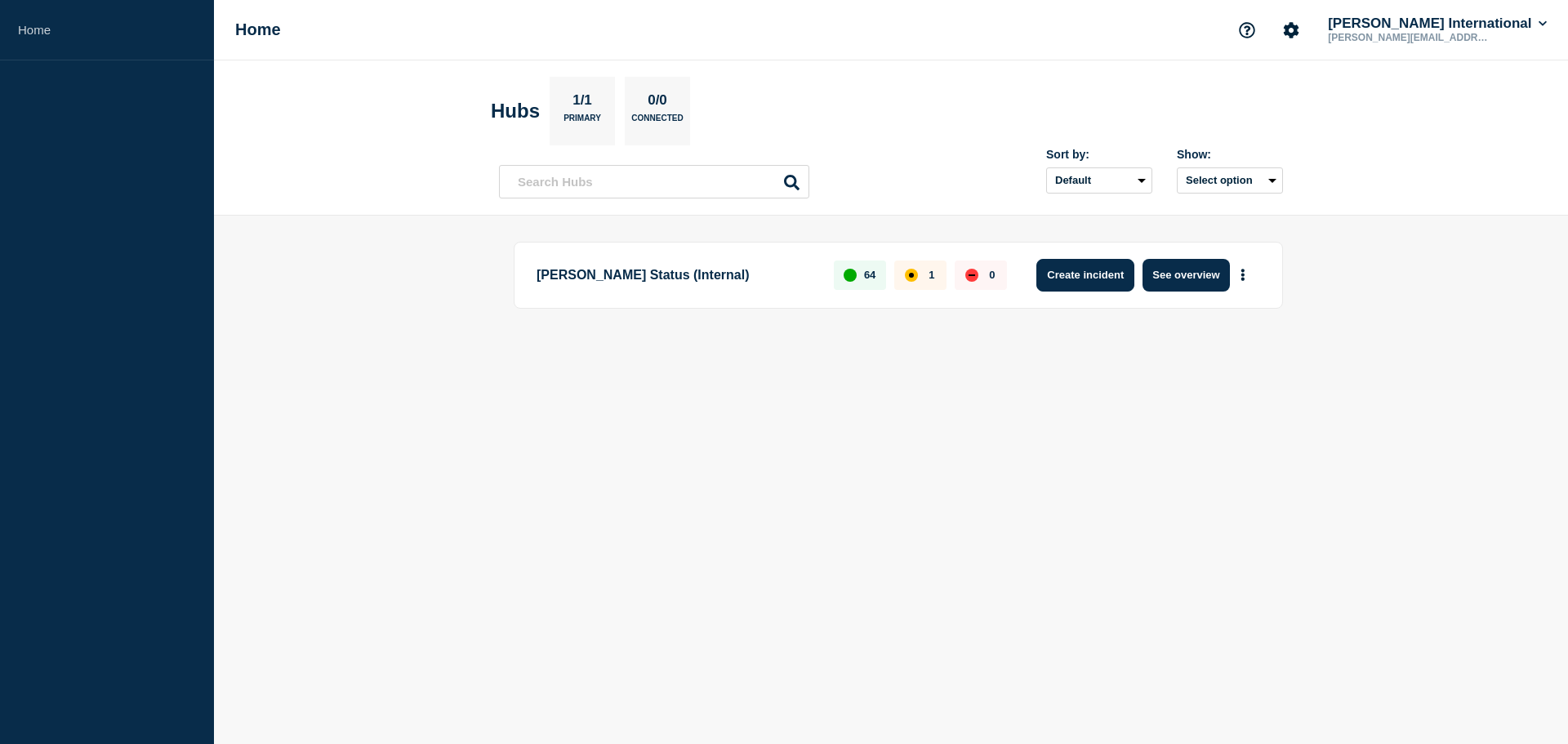
click at [1102, 271] on button "Create incident" at bounding box center [1085, 275] width 98 height 33
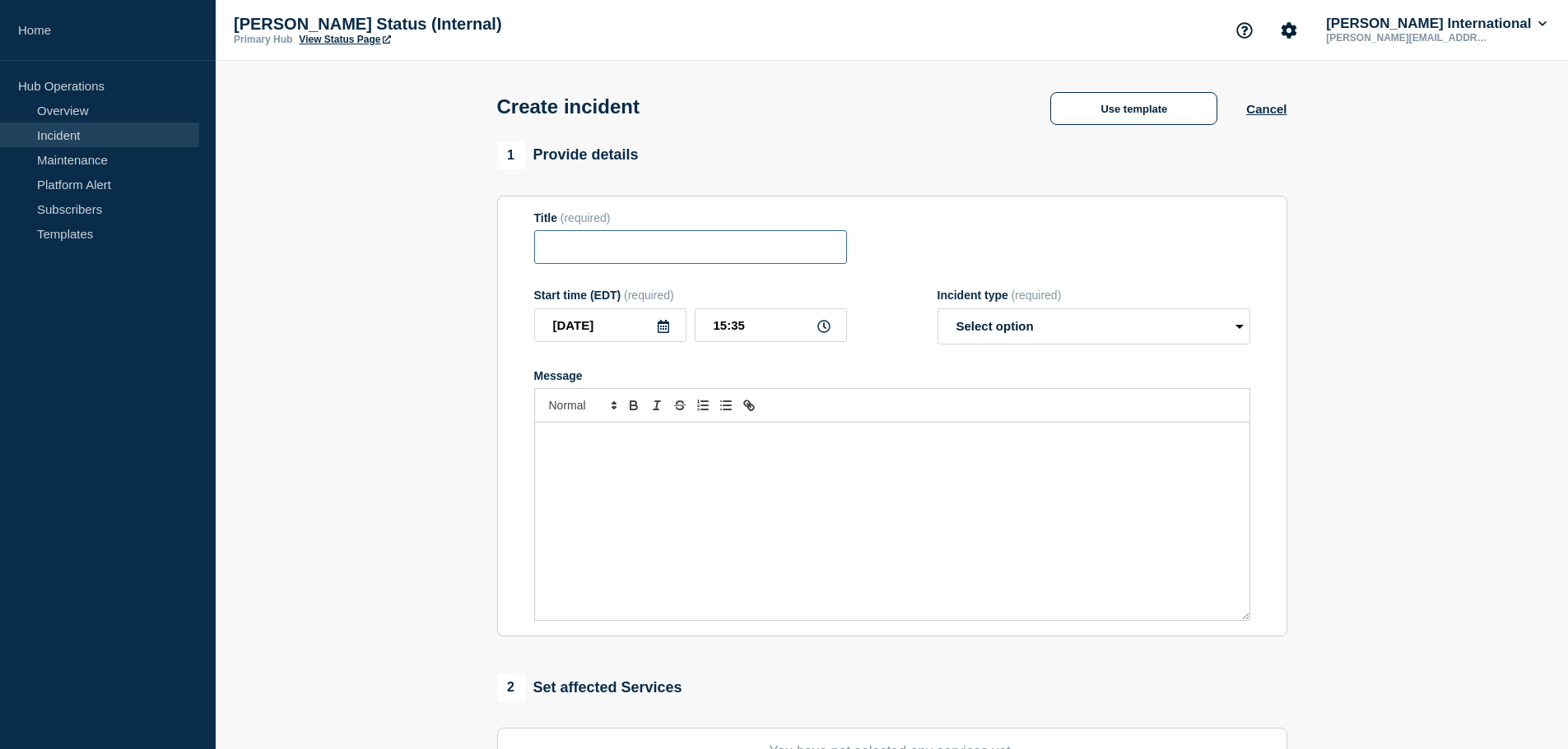
click at [592, 252] on input "Title" at bounding box center [691, 247] width 313 height 34
paste input "Delays in Processing EDI and eManifest Portal Messages"
type input "CBSA Delays in Processing EDI and eManifest Portal Messages"
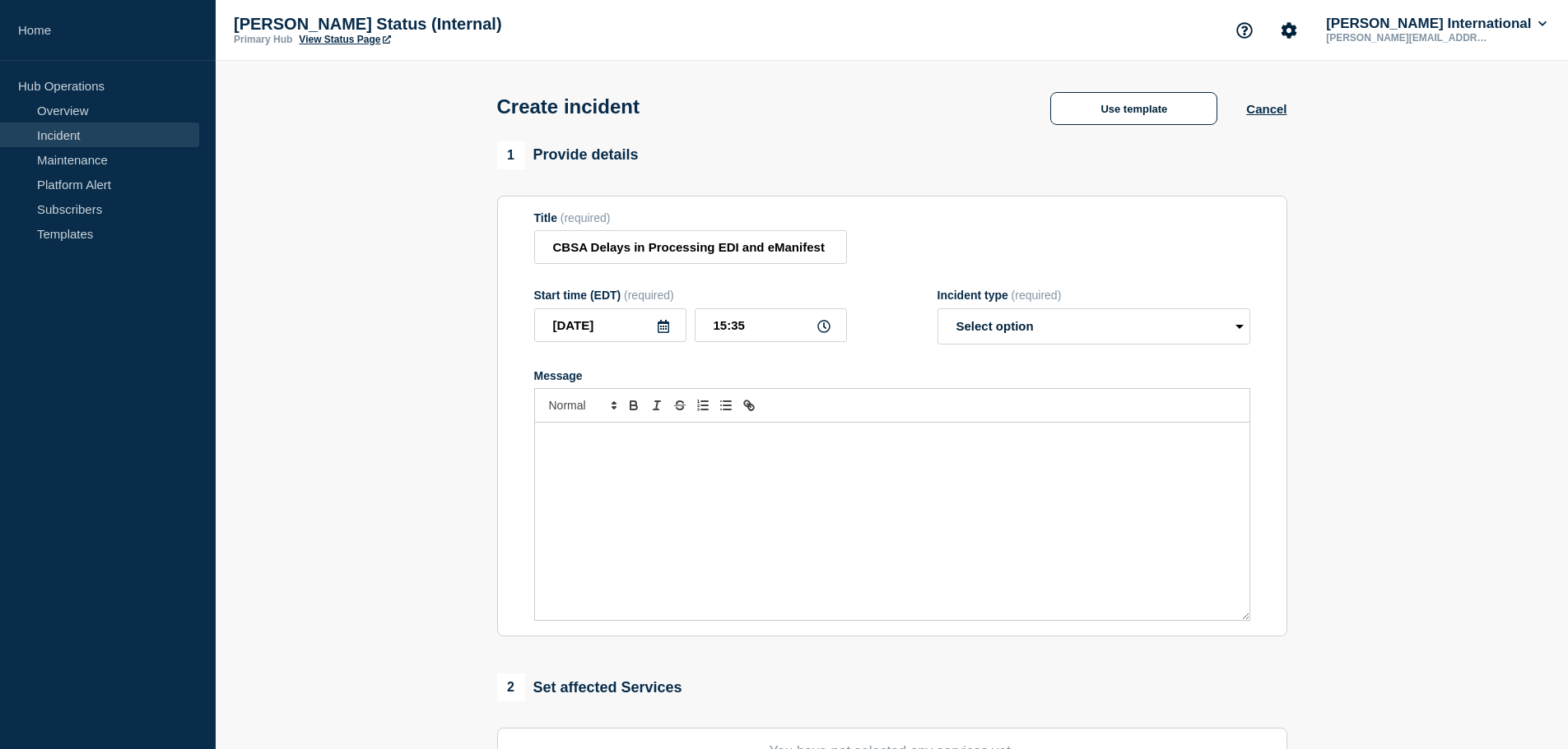
click at [829, 467] on div "Message" at bounding box center [892, 522] width 714 height 198
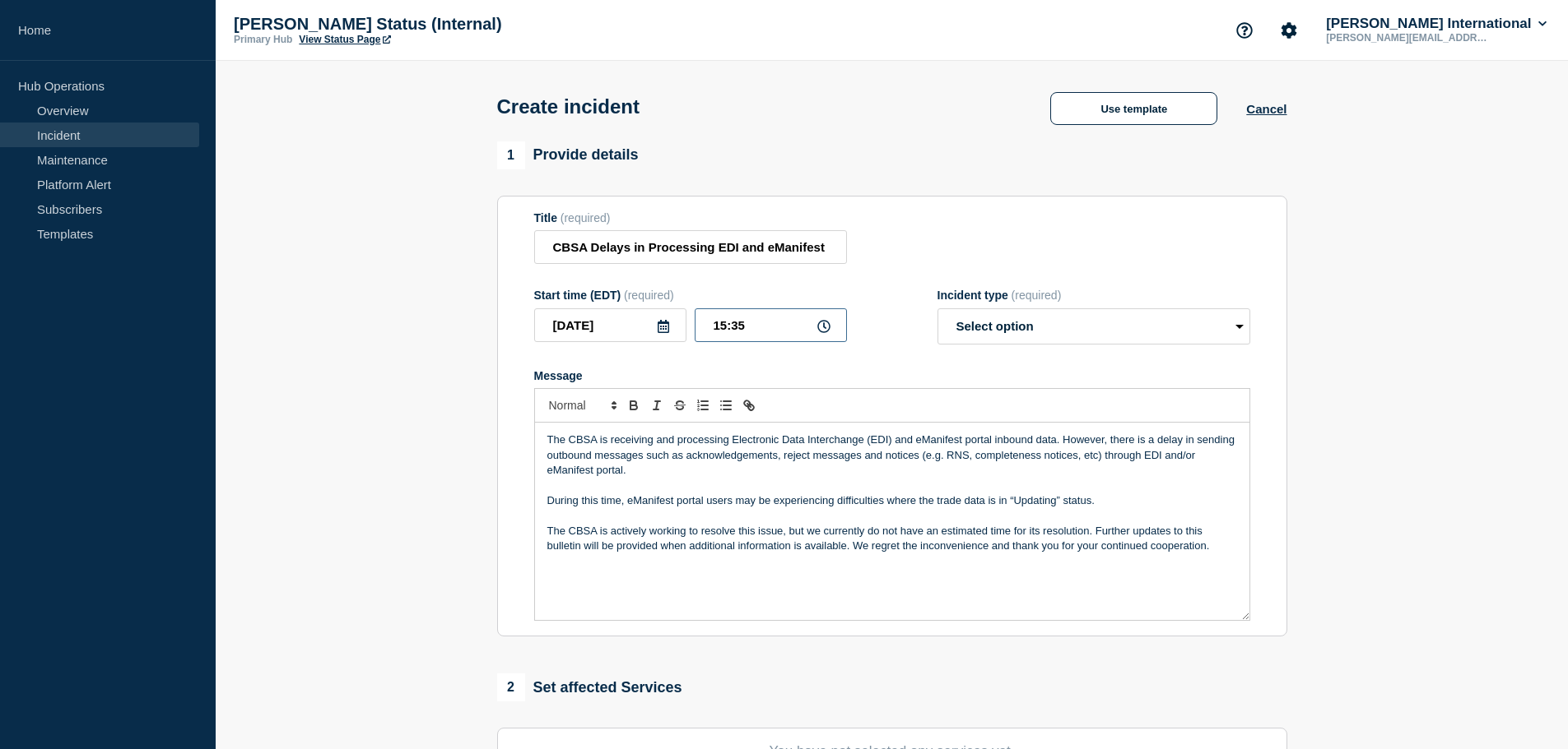
drag, startPoint x: 780, startPoint y: 329, endPoint x: 539, endPoint y: 319, distance: 241.2
click at [539, 319] on div "[DATE] 15:35" at bounding box center [691, 325] width 313 height 34
type input "14:00"
drag, startPoint x: 982, startPoint y: 337, endPoint x: 982, endPoint y: 347, distance: 10.0
click at [982, 337] on select "Select option Investigating Identified Monitoring" at bounding box center [1094, 326] width 313 height 36
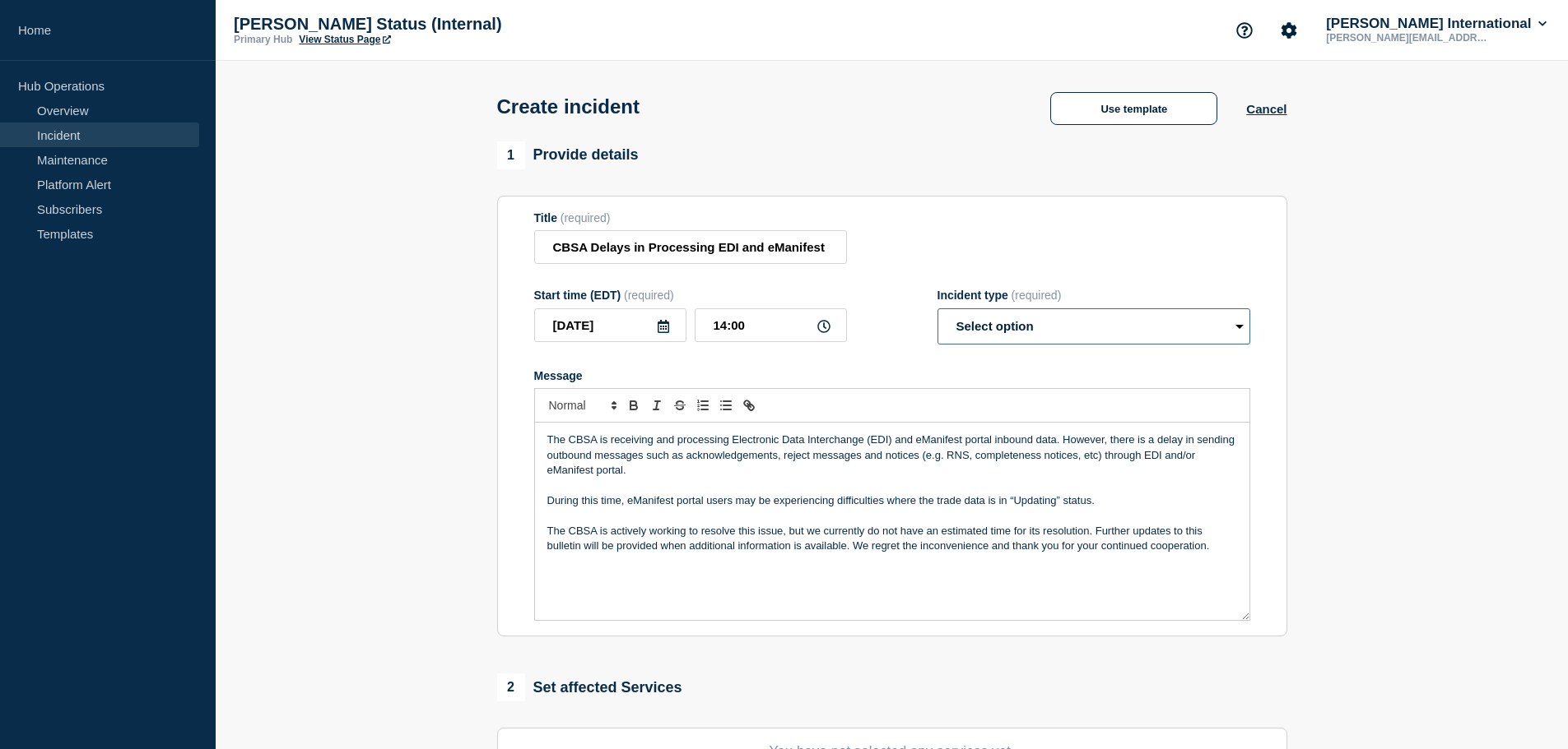
select select "monitoring"
click at [937, 312] on select "Select option Investigating Identified Monitoring" at bounding box center [1094, 326] width 313 height 36
click at [748, 471] on p "The CBSA is receiving and processing Electronic Data Interchange (EDI) and eMan…" at bounding box center [892, 455] width 690 height 45
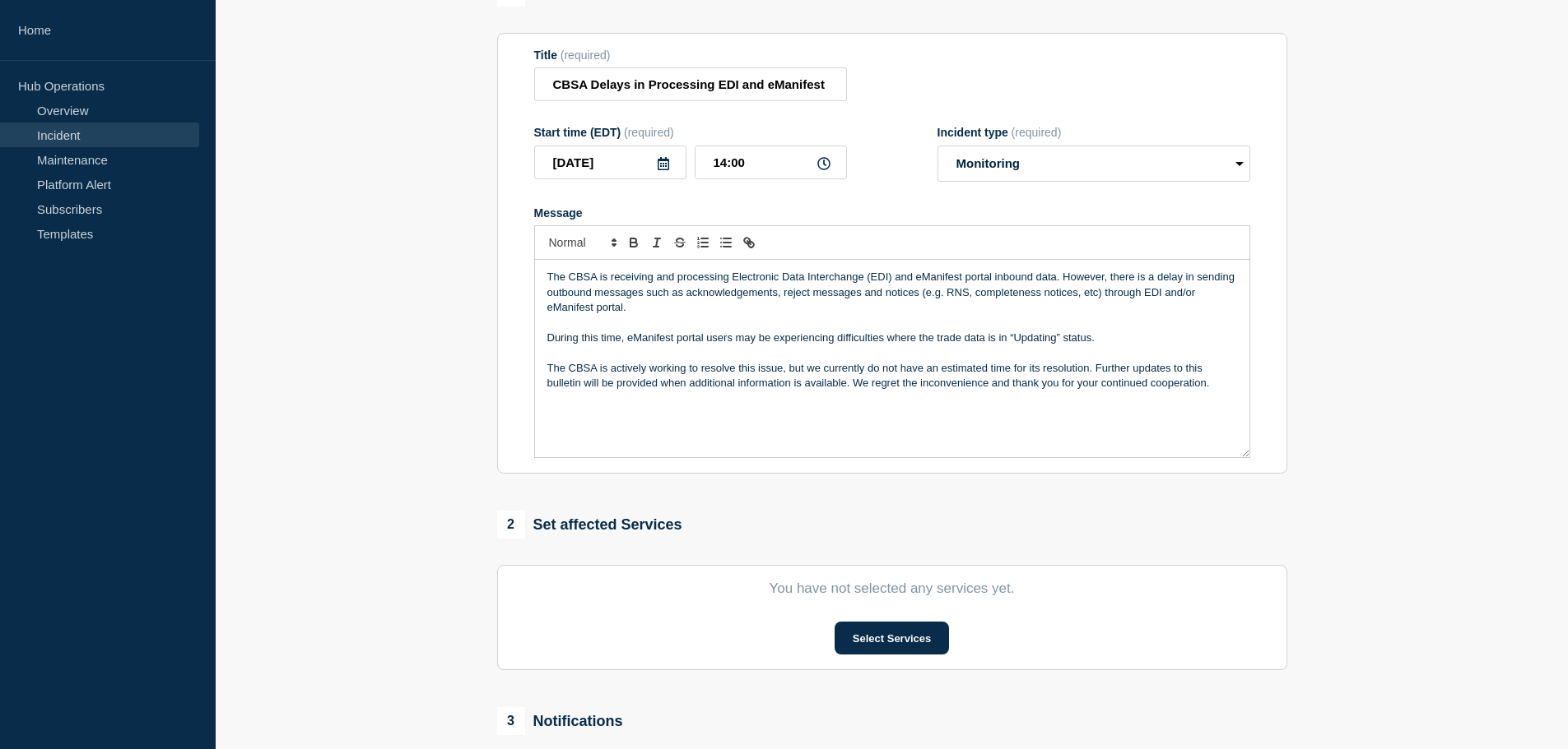
scroll to position [165, 0]
click at [907, 629] on button "Select Services" at bounding box center [892, 637] width 114 height 33
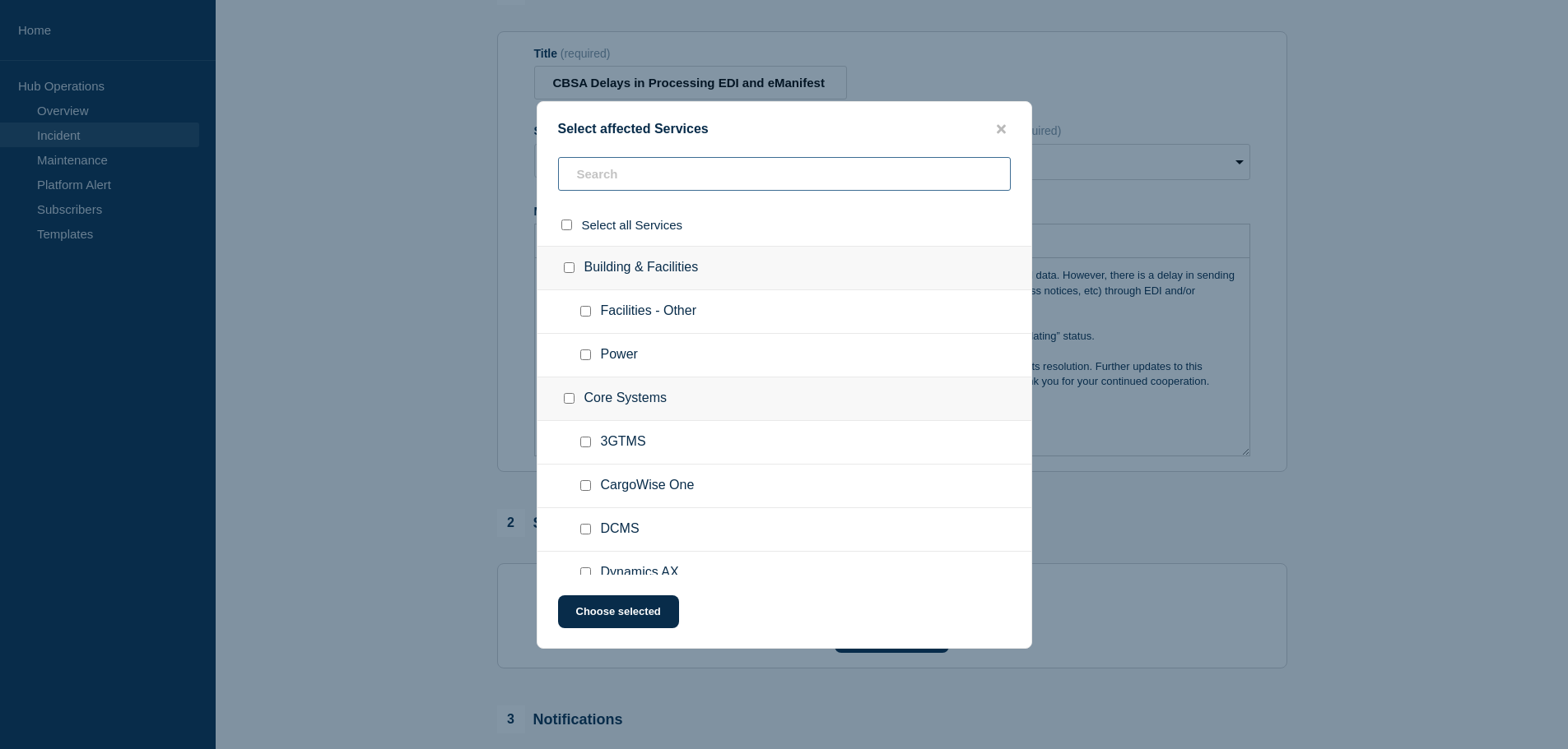
click at [652, 167] on input "text" at bounding box center [784, 174] width 453 height 34
type input "canadian cus"
click at [581, 317] on input "Miscellaneous checkbox" at bounding box center [586, 312] width 11 height 11
checkbox input "true"
click at [586, 356] on input "ACROSS checkbox" at bounding box center [586, 355] width 11 height 11
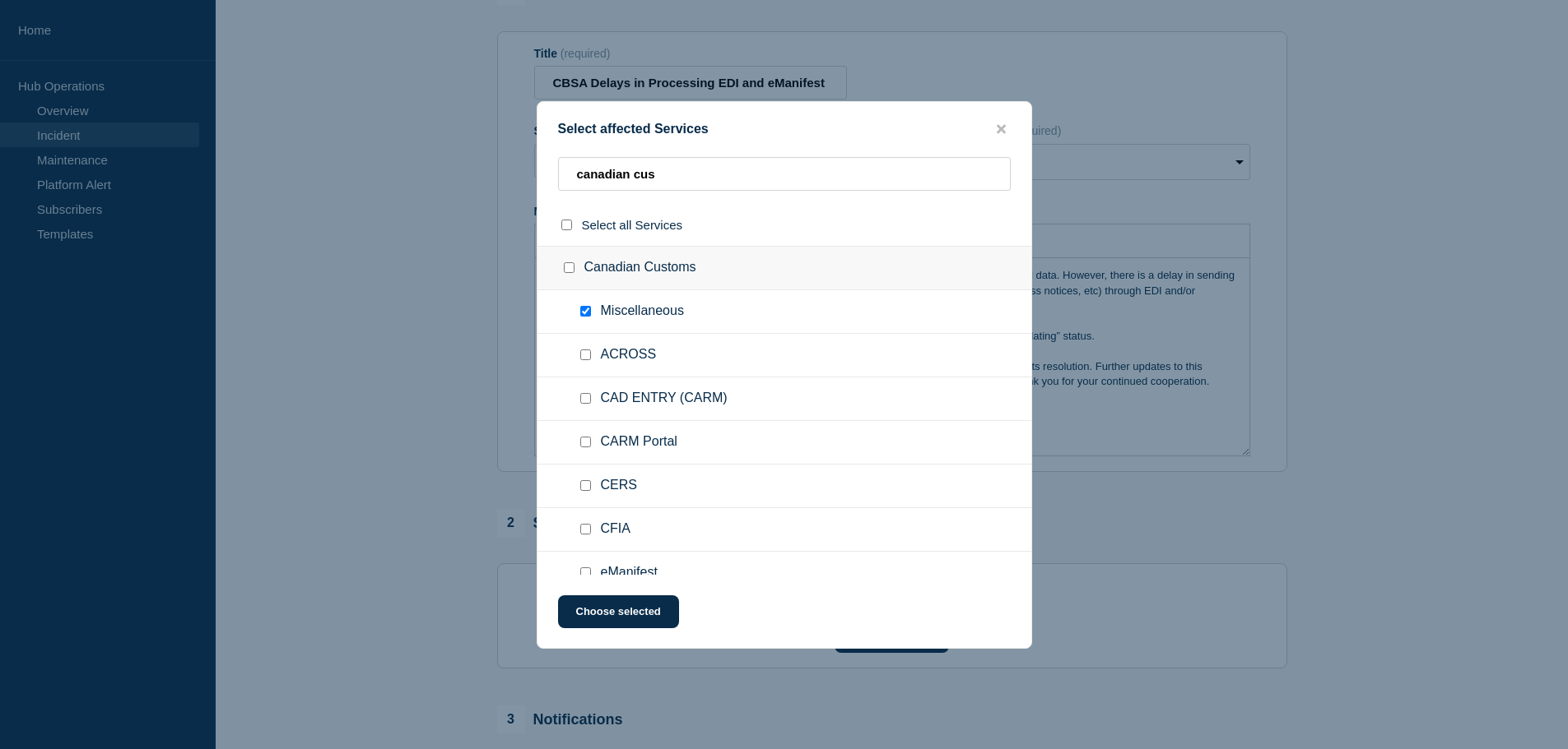
checkbox input "true"
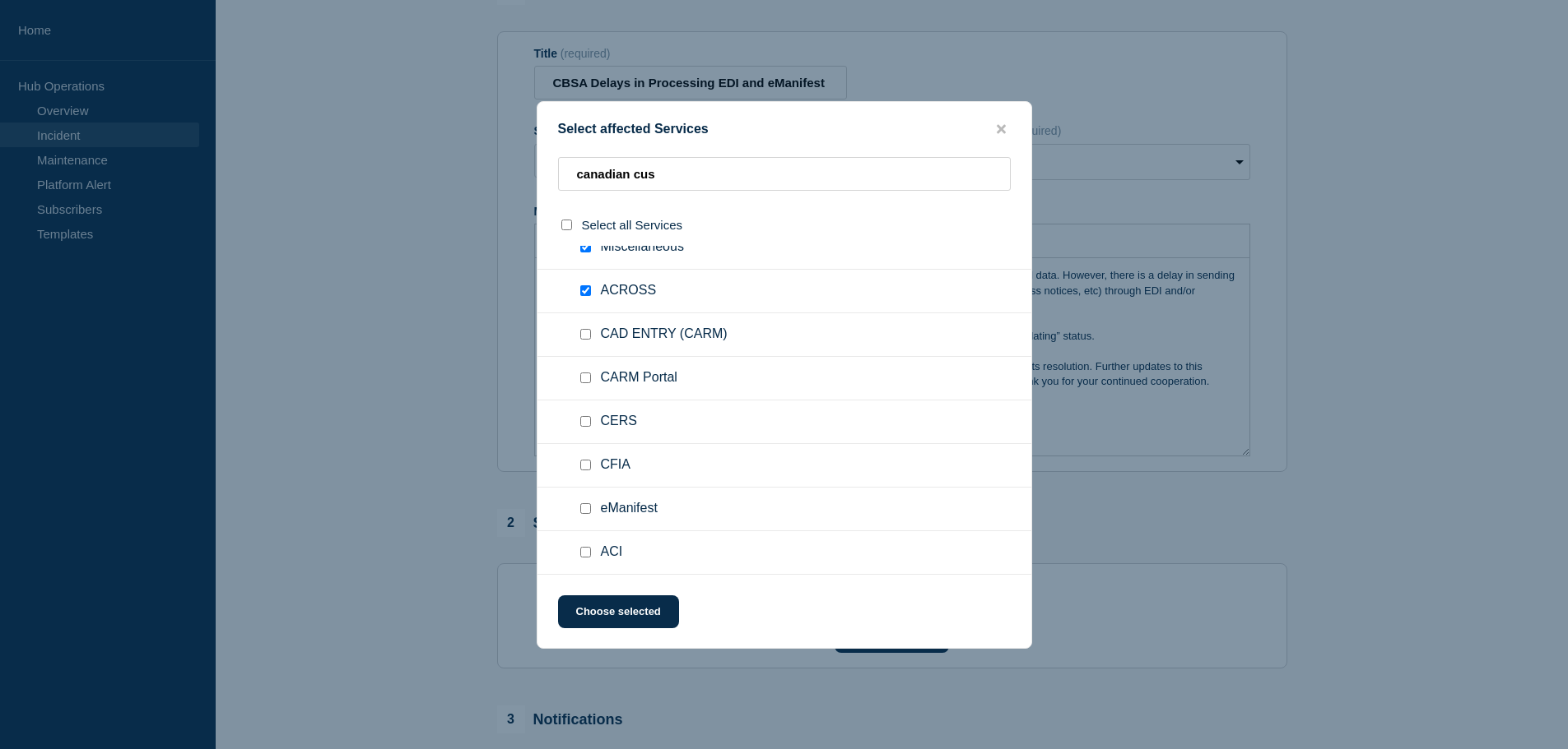
click at [585, 509] on input "eManifest checkbox" at bounding box center [586, 509] width 11 height 11
checkbox input "true"
click at [586, 554] on input "ACI checkbox" at bounding box center [586, 553] width 11 height 11
checkbox input "true"
click at [606, 609] on button "Choose selected" at bounding box center [618, 612] width 121 height 33
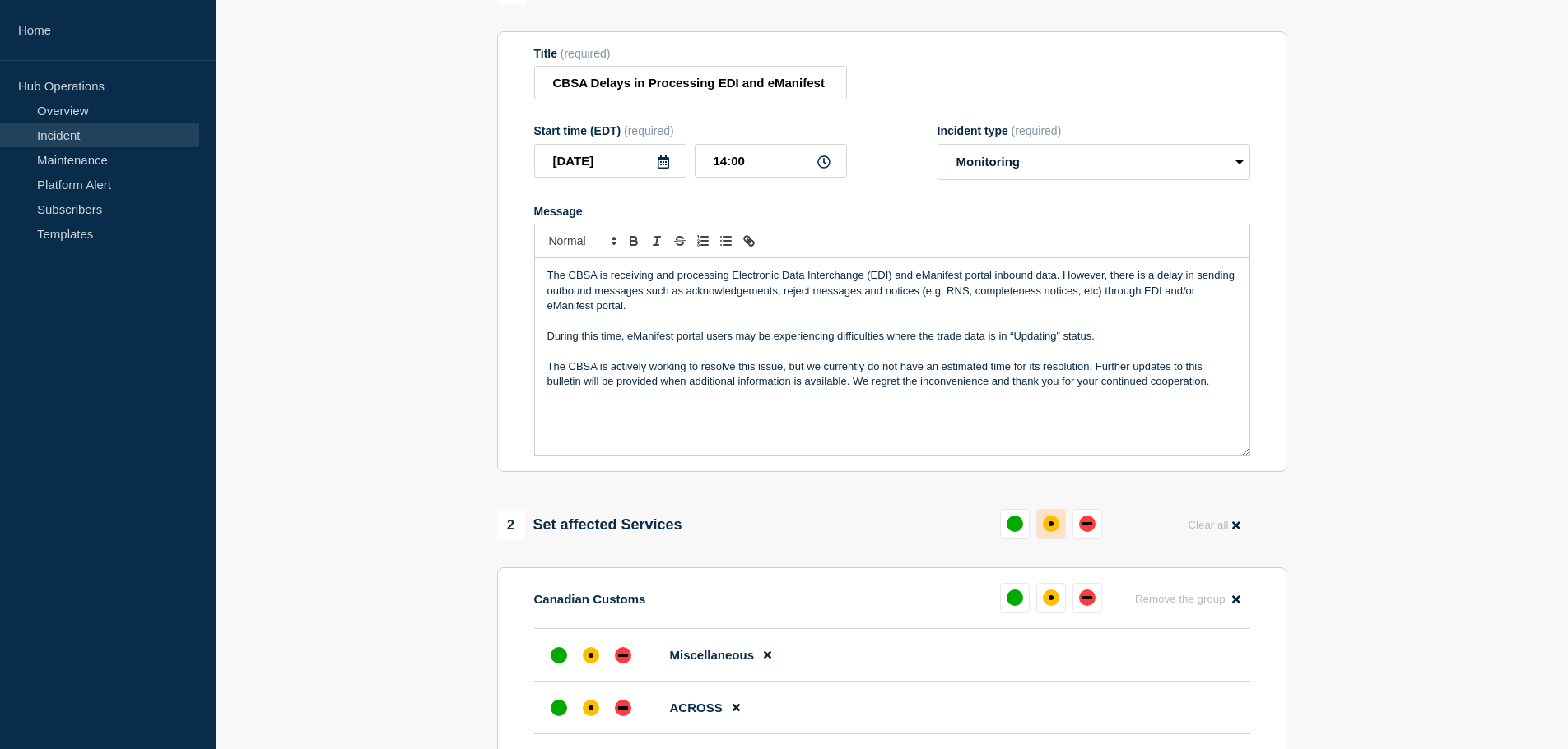
click at [1051, 532] on div "affected" at bounding box center [1051, 524] width 17 height 17
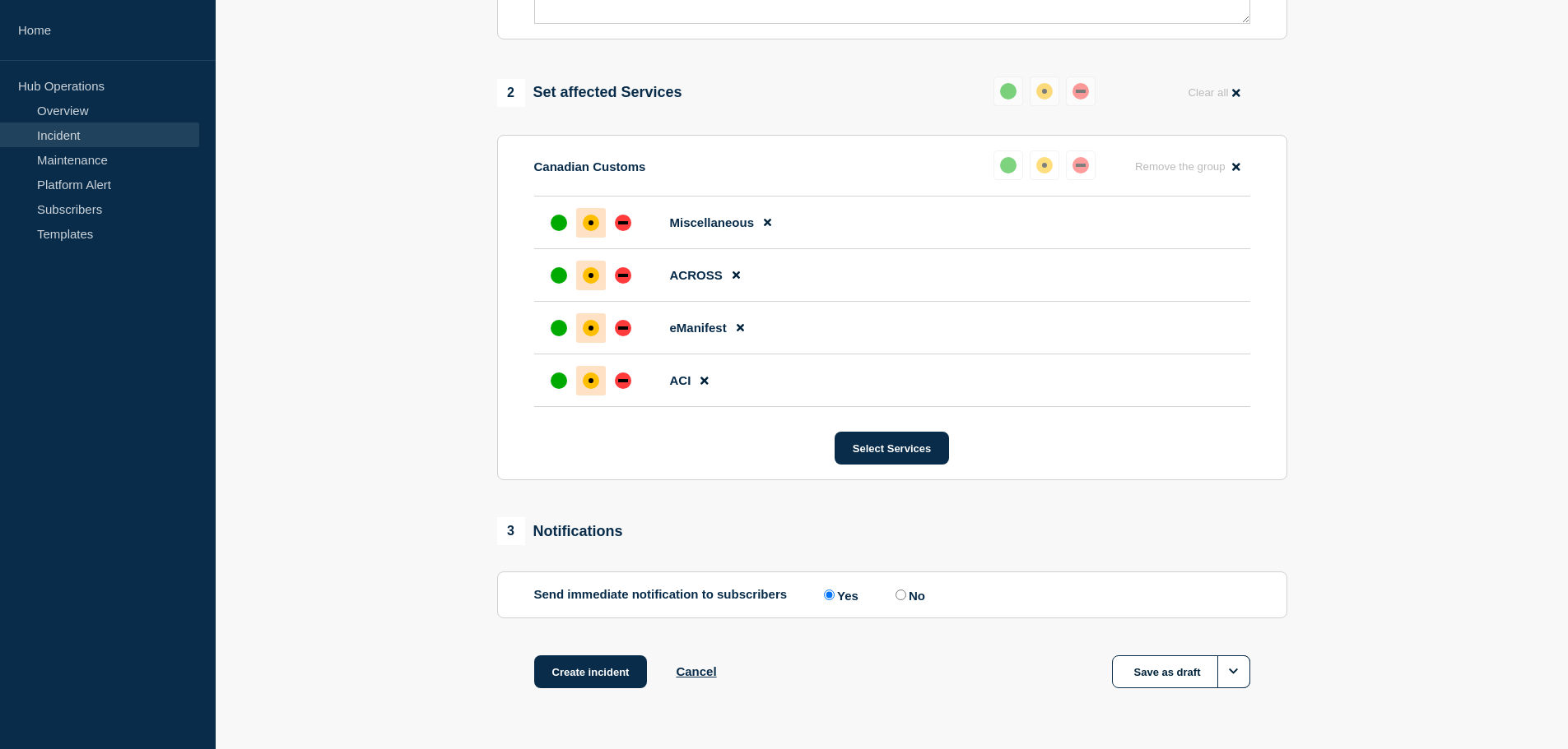
scroll to position [648, 0]
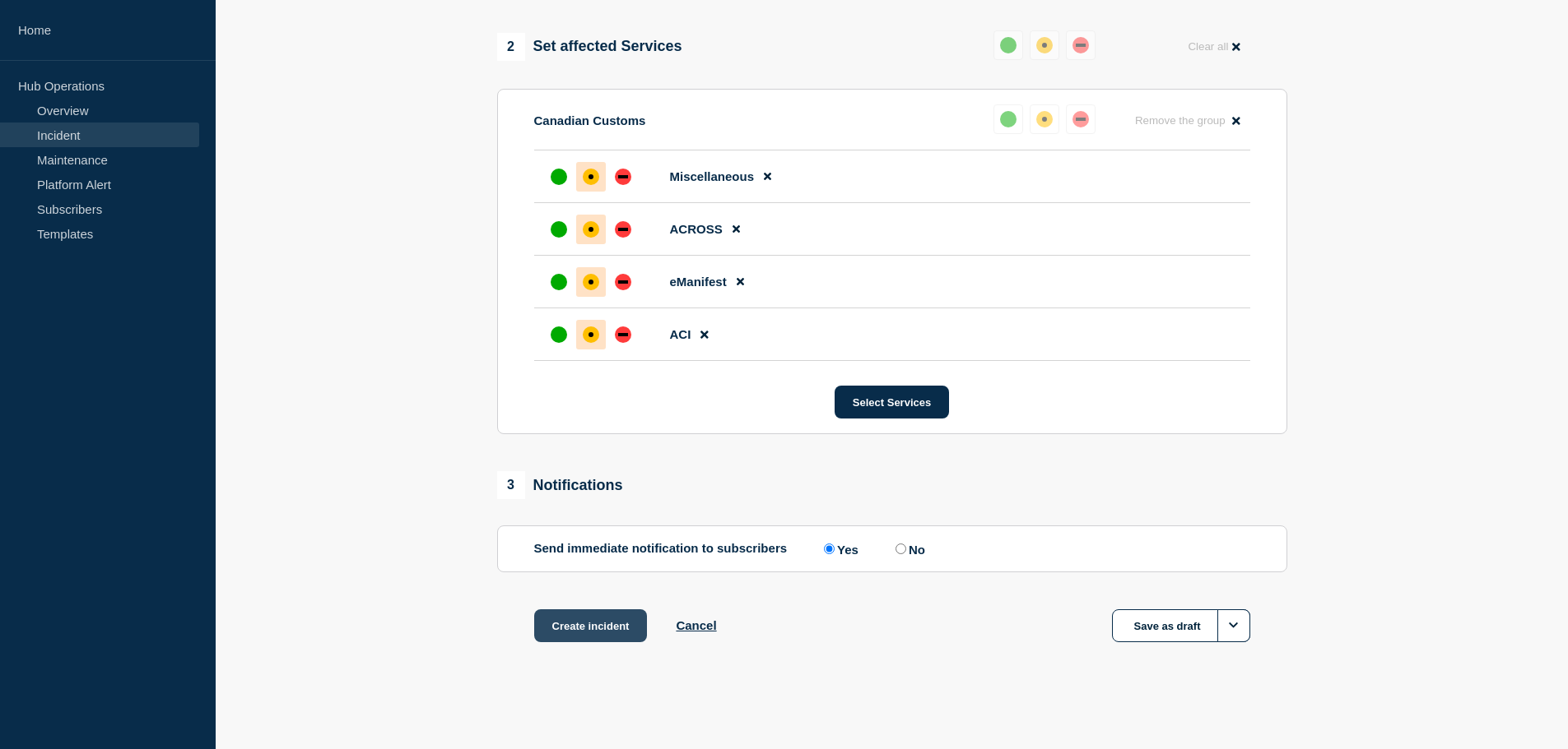
click at [597, 625] on button "Create incident" at bounding box center [590, 626] width 113 height 33
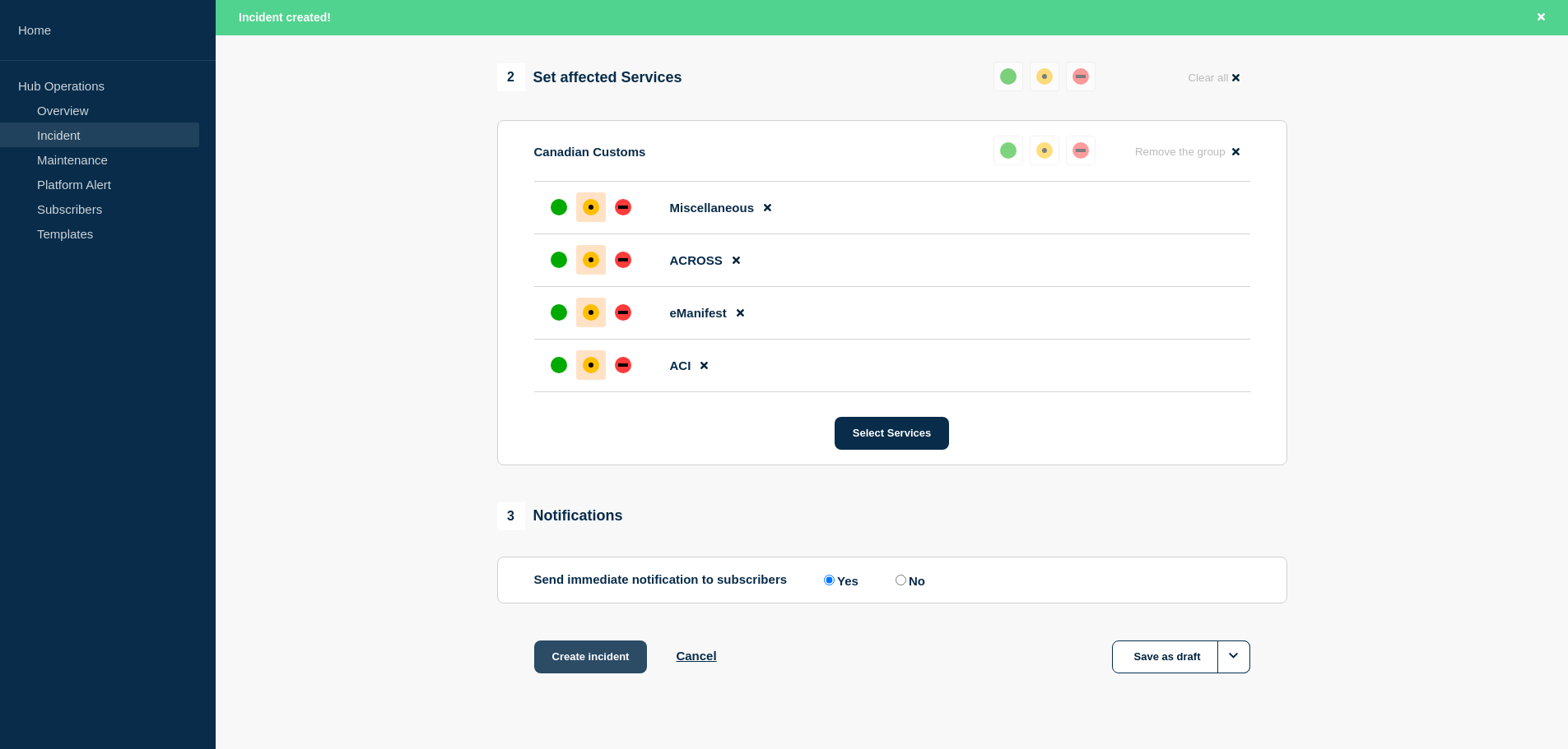
scroll to position [683, 0]
